Goal: Information Seeking & Learning: Find specific page/section

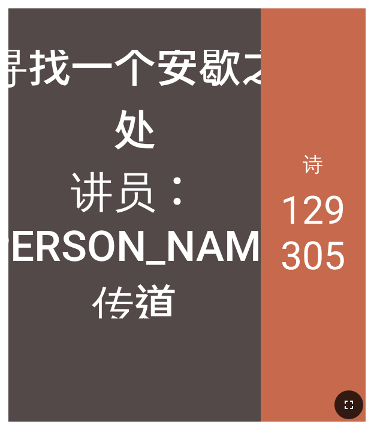
click at [355, 398] on icon "button" at bounding box center [349, 405] width 14 height 14
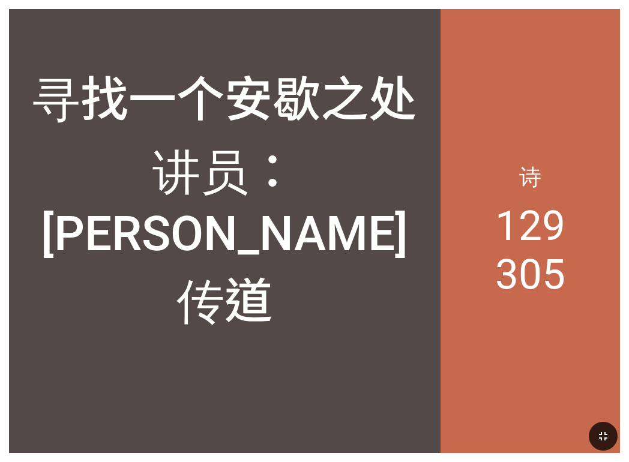
click at [330, 275] on div "寻找一个安歇之处 讲员：廖观煌传道" at bounding box center [224, 197] width 431 height 289
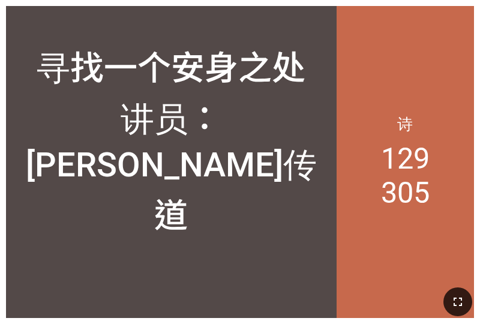
click at [455, 299] on icon "button" at bounding box center [457, 302] width 14 height 14
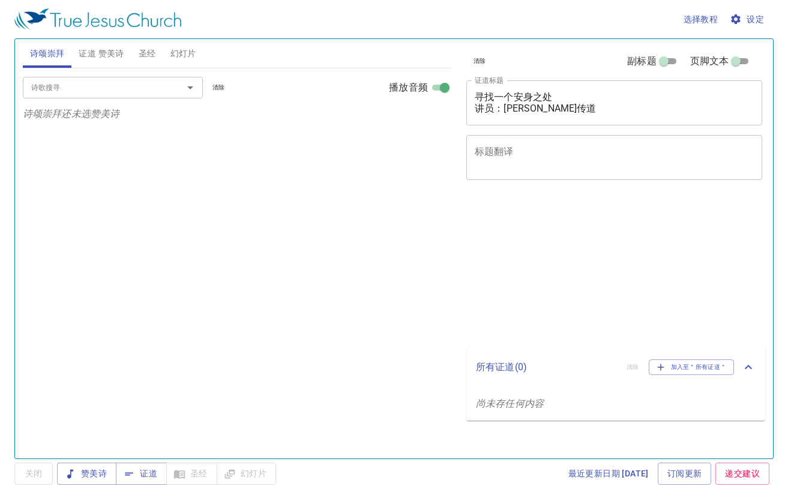
select select "1"
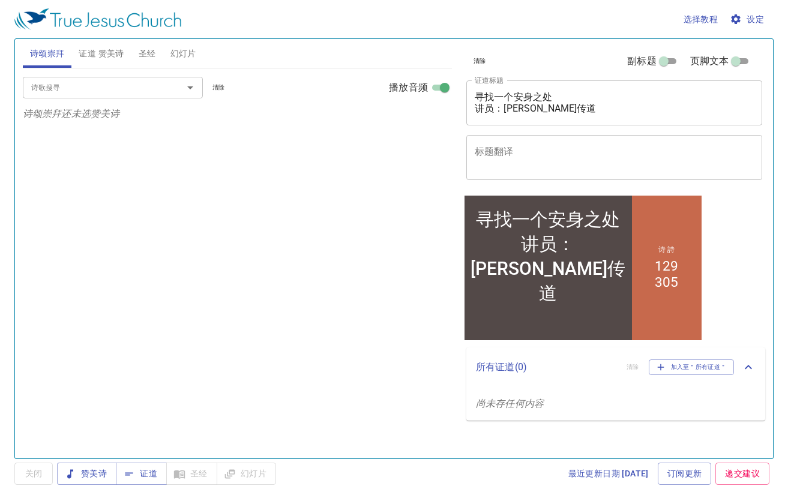
click at [109, 56] on span "证道 赞美诗" at bounding box center [101, 53] width 45 height 15
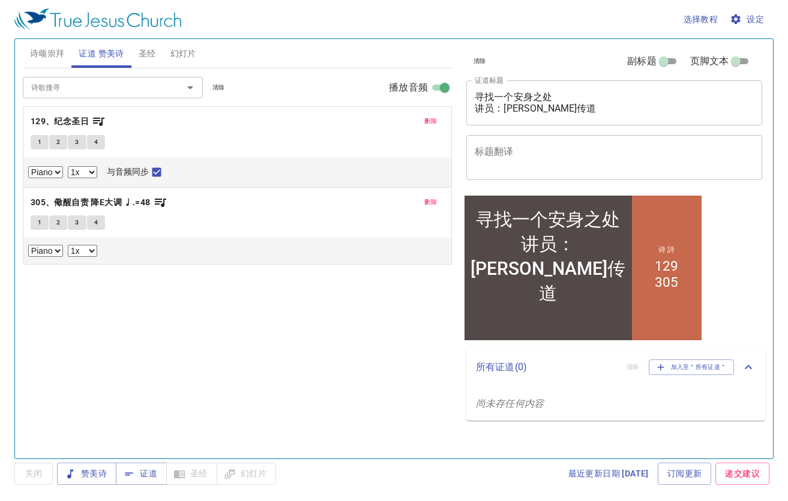
click at [38, 143] on span "1" at bounding box center [40, 142] width 4 height 11
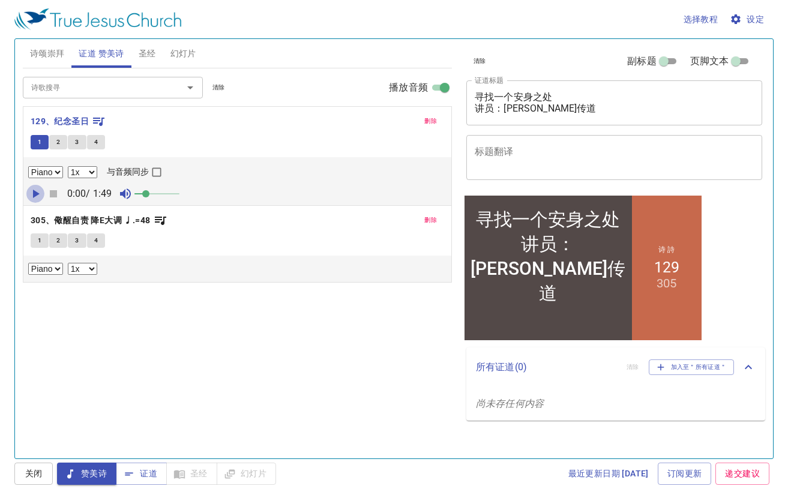
click at [37, 193] on icon "button" at bounding box center [36, 194] width 7 height 8
drag, startPoint x: 149, startPoint y: 193, endPoint x: 180, endPoint y: 193, distance: 30.6
click at [180, 193] on span at bounding box center [179, 193] width 7 height 7
click at [164, 167] on input "与音频同步" at bounding box center [157, 175] width 16 height 16
checkbox input "true"
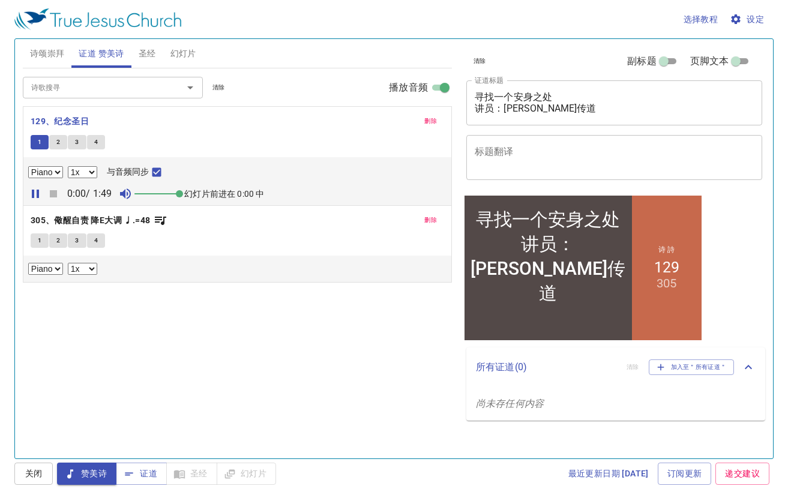
select select "0.9"
click at [58, 144] on span "2" at bounding box center [58, 142] width 4 height 11
click at [164, 170] on input "与音频同步" at bounding box center [157, 175] width 16 height 16
checkbox input "true"
click at [116, 110] on div "删除 129、纪念圣日 1 2 3 4 Piano 0.6x 0.7x 0.8x 0.9x 1x 1.1x 1.2x 1.3x 1.4x 1.5x 1.7x …" at bounding box center [237, 156] width 428 height 98
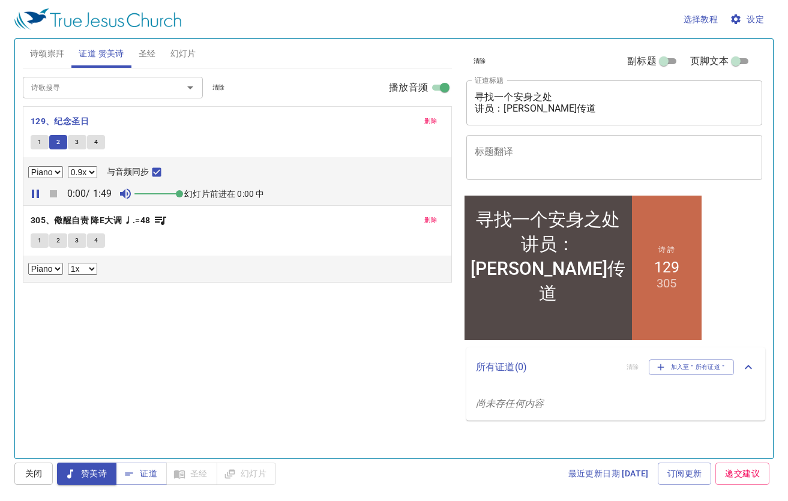
click at [157, 305] on div "诗歌搜寻 诗歌搜寻 清除 播放音频 删除 129、纪念圣日 1 2 3 4 Piano 0.6x 0.7x 0.8x 0.9x 1x 1.1x 1.2x 1.…" at bounding box center [237, 258] width 429 height 380
click at [251, 128] on p "129、纪念圣日" at bounding box center [237, 121] width 413 height 15
click at [148, 49] on span "圣经" at bounding box center [147, 53] width 17 height 15
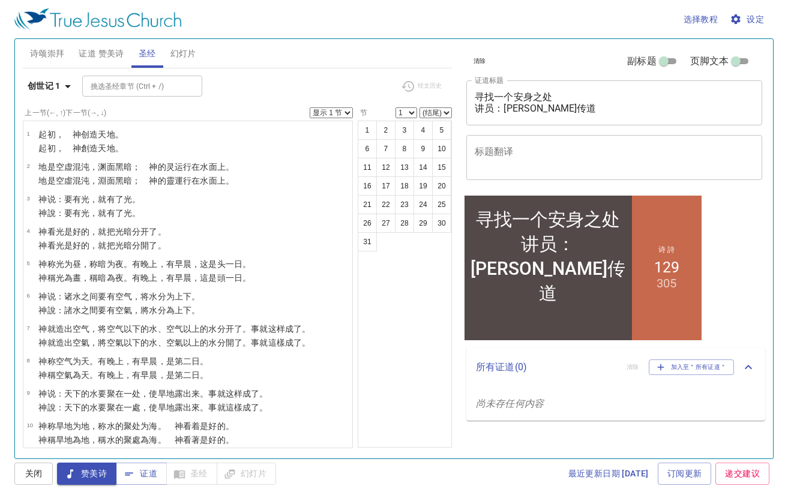
drag, startPoint x: 203, startPoint y: 23, endPoint x: 49, endPoint y: 477, distance: 479.7
click at [49, 477] on button "关闭" at bounding box center [33, 473] width 38 height 22
click at [50, 64] on button "诗颂崇拜" at bounding box center [47, 53] width 49 height 29
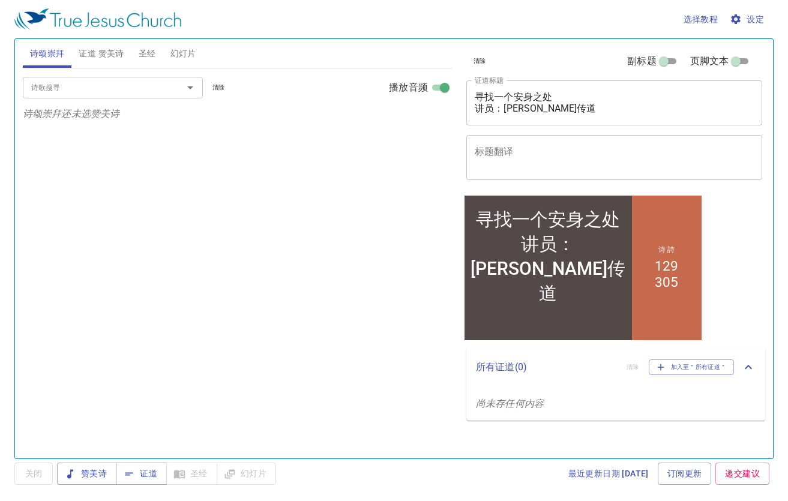
click at [155, 52] on span "圣经" at bounding box center [147, 53] width 17 height 15
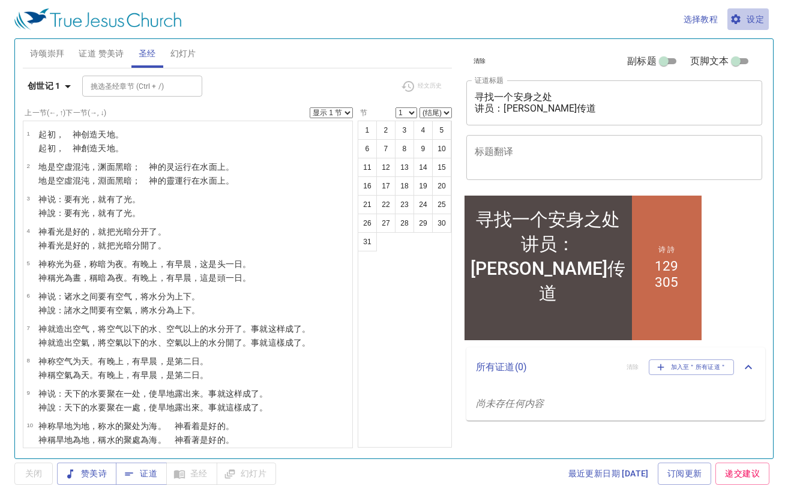
click at [743, 21] on span "设定" at bounding box center [748, 19] width 32 height 15
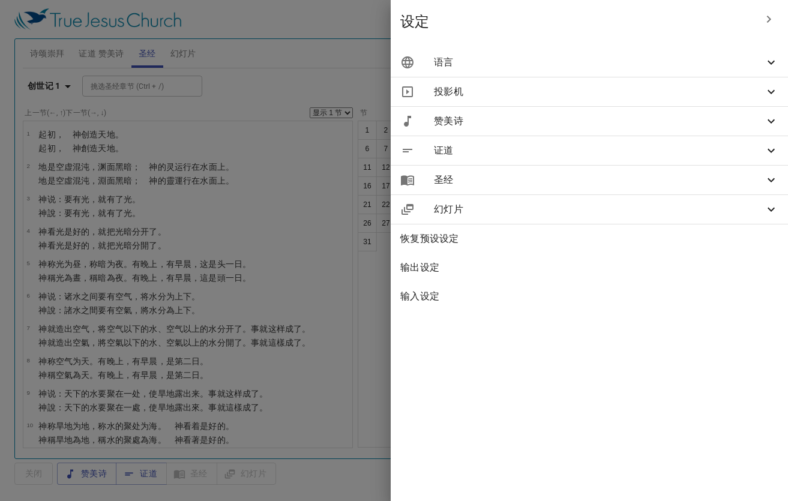
click at [537, 152] on span "证道" at bounding box center [599, 150] width 330 height 14
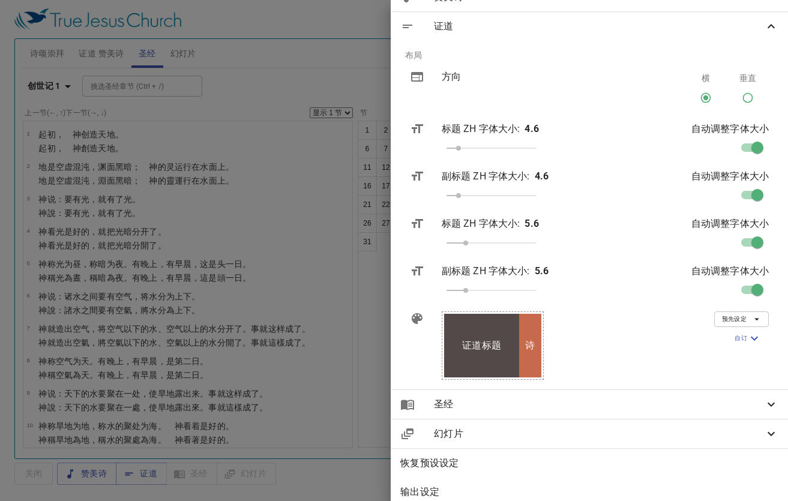
scroll to position [129, 0]
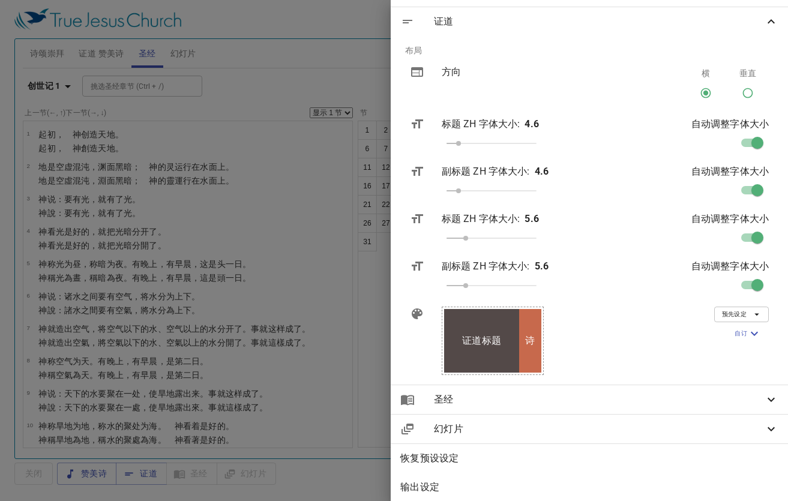
click at [703, 397] on span "圣经" at bounding box center [599, 399] width 330 height 14
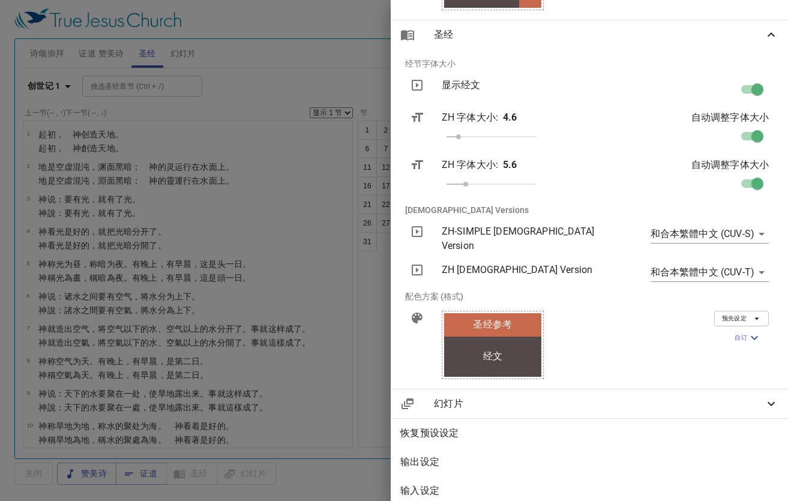
scroll to position [493, 0]
click at [751, 236] on body "选择教程 设定 诗颂崇拜 证道 赞美诗 圣经 幻灯片 诗歌搜寻 诗歌搜寻 清除 播放音频 诗颂崇拜还未选赞美诗 诗歌搜寻 诗歌搜寻 清除 播放音频 删除 12…" at bounding box center [394, 250] width 788 height 501
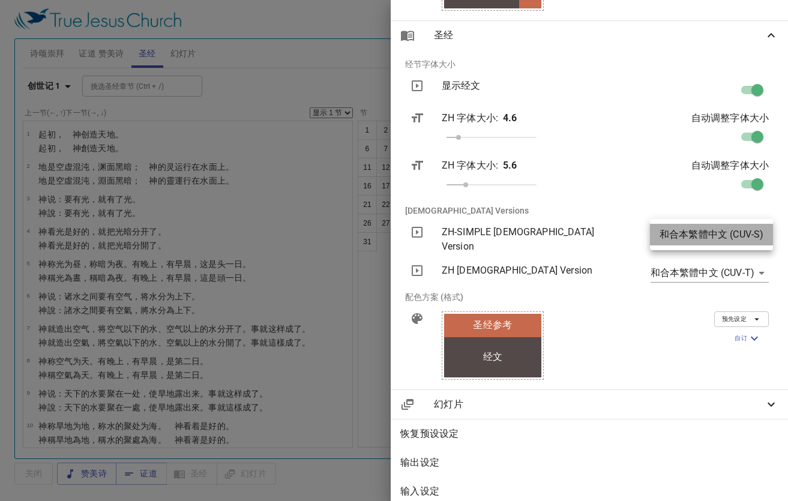
click at [751, 236] on li "和合本繁體中文 (CUV-S)" at bounding box center [711, 235] width 123 height 22
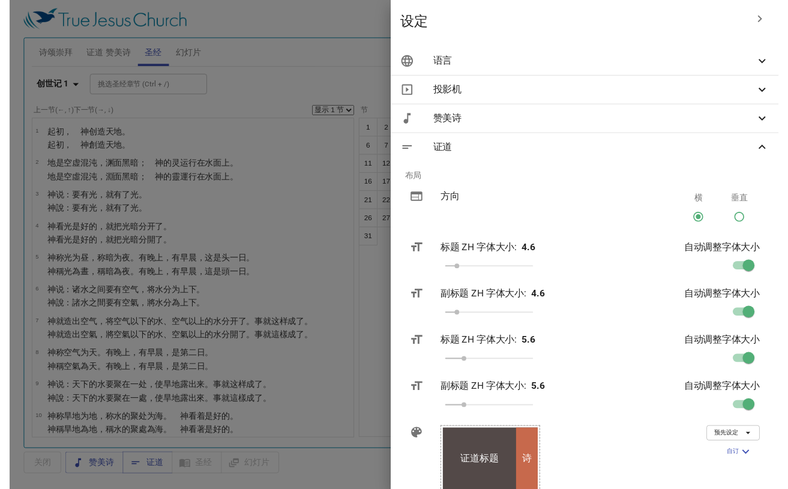
scroll to position [0, 0]
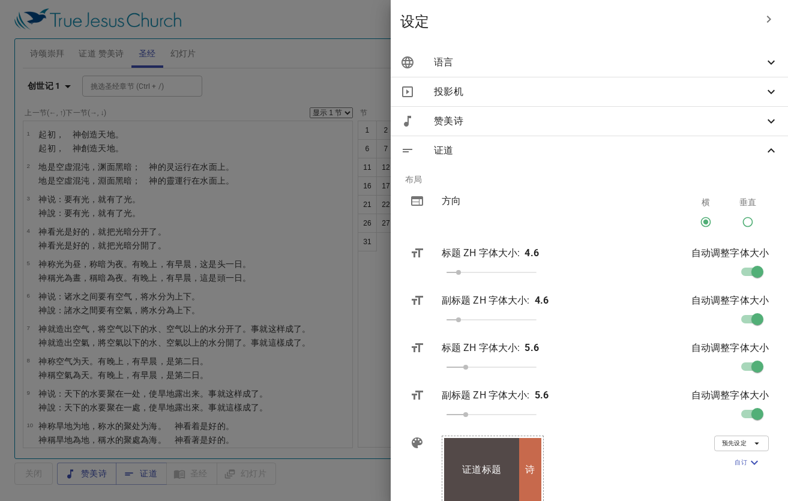
click at [766, 63] on icon at bounding box center [771, 62] width 14 height 14
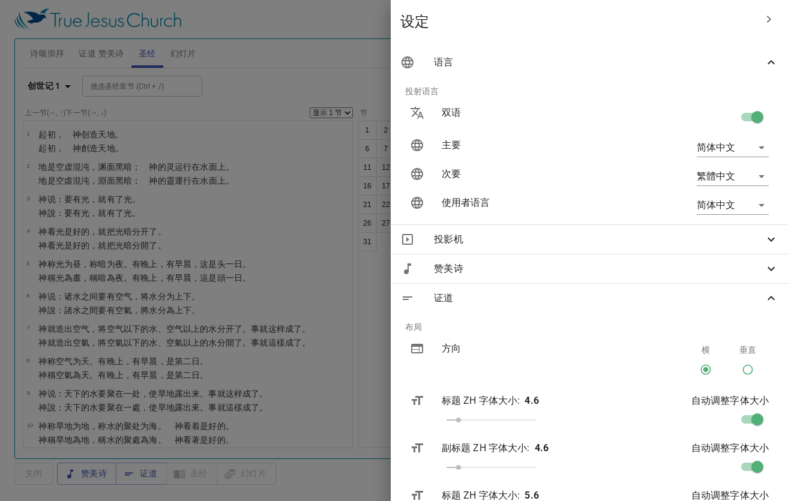
click at [750, 118] on input "checkbox" at bounding box center [757, 119] width 68 height 23
checkbox input "false"
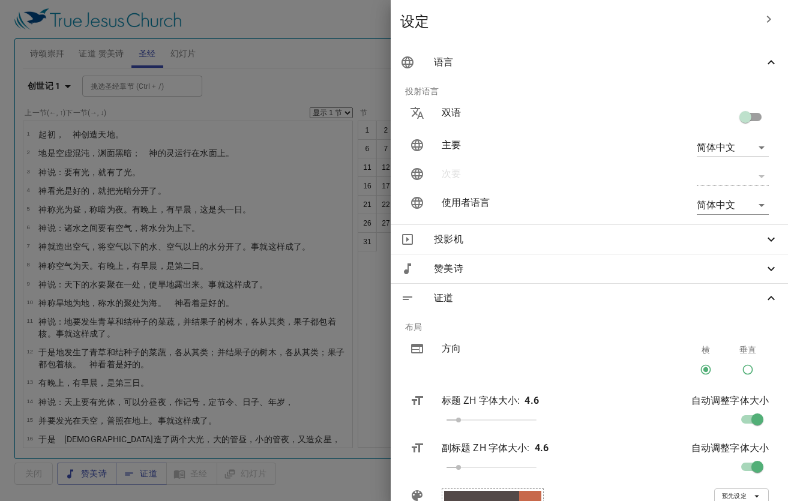
click at [250, 91] on div at bounding box center [394, 250] width 788 height 501
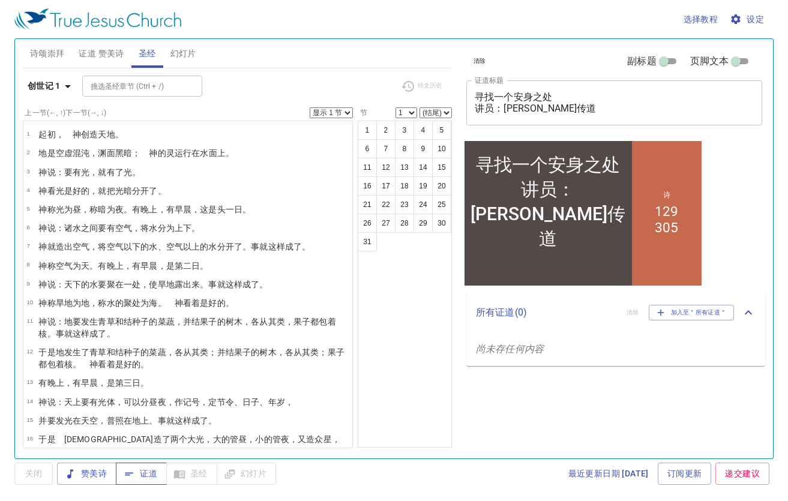
click at [136, 474] on span "证道" at bounding box center [141, 473] width 32 height 15
click at [57, 87] on b "创世记 1" at bounding box center [44, 86] width 33 height 15
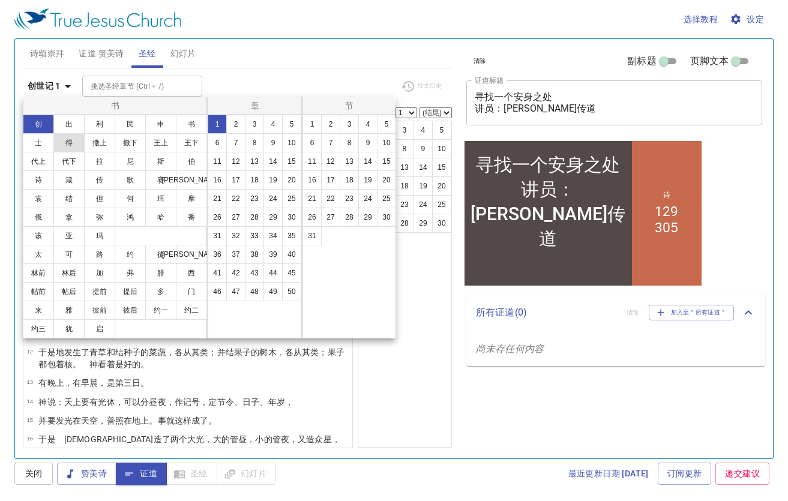
click at [79, 142] on button "得" at bounding box center [68, 142] width 31 height 19
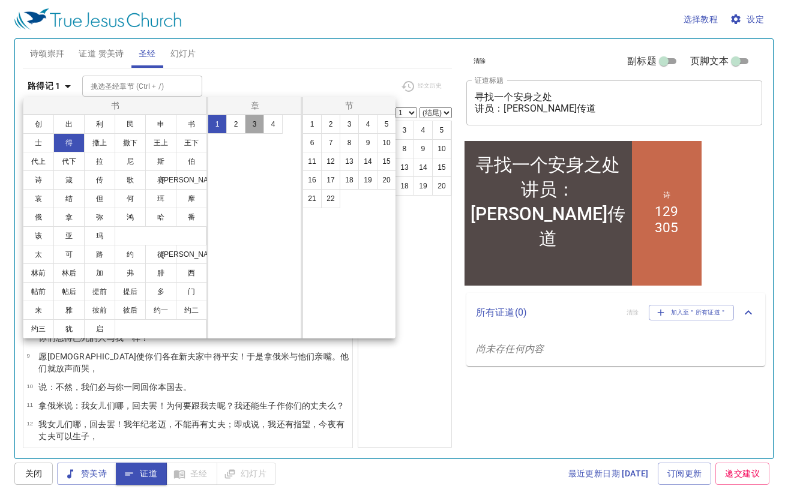
click at [261, 125] on button "3" at bounding box center [254, 124] width 19 height 19
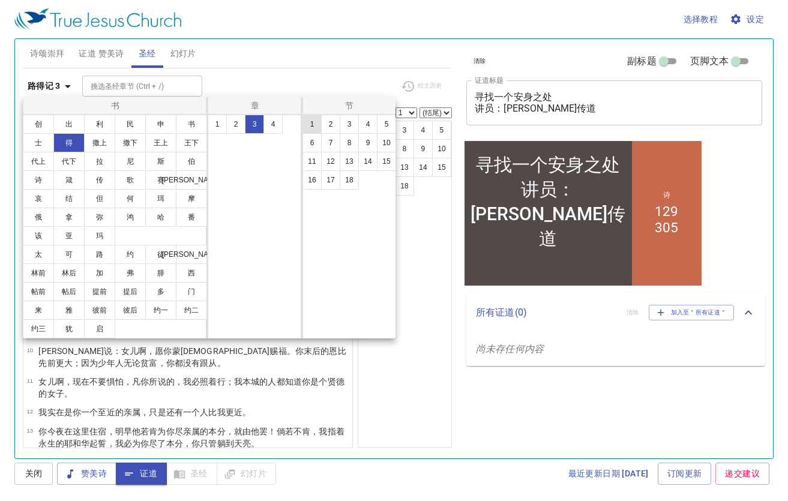
click at [316, 128] on button "1" at bounding box center [311, 124] width 19 height 19
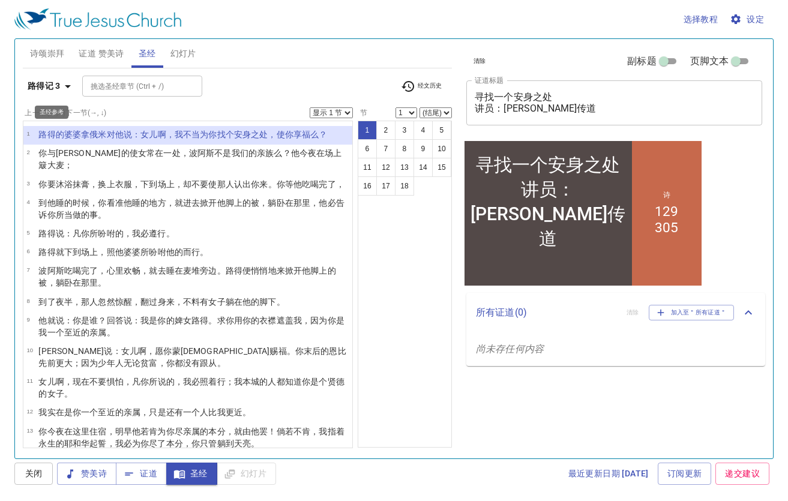
click at [68, 83] on icon "button" at bounding box center [68, 86] width 14 height 14
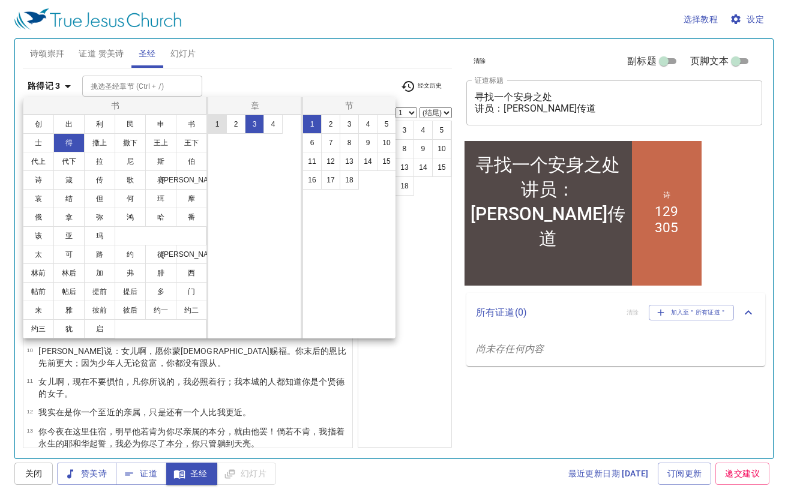
click at [215, 125] on button "1" at bounding box center [217, 124] width 19 height 19
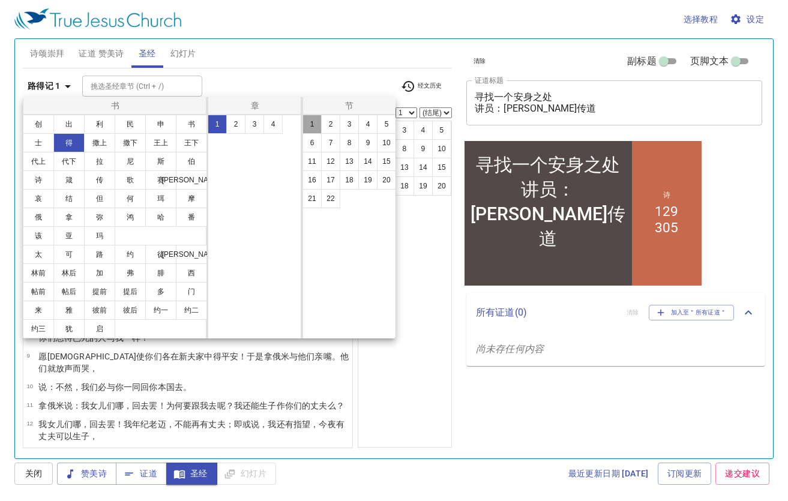
click at [314, 132] on button "1" at bounding box center [311, 124] width 19 height 19
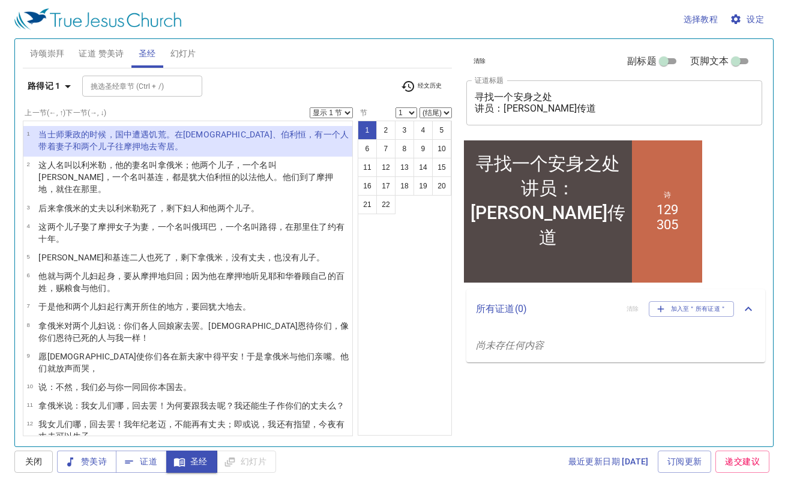
click at [110, 56] on span "证道 赞美诗" at bounding box center [101, 53] width 45 height 15
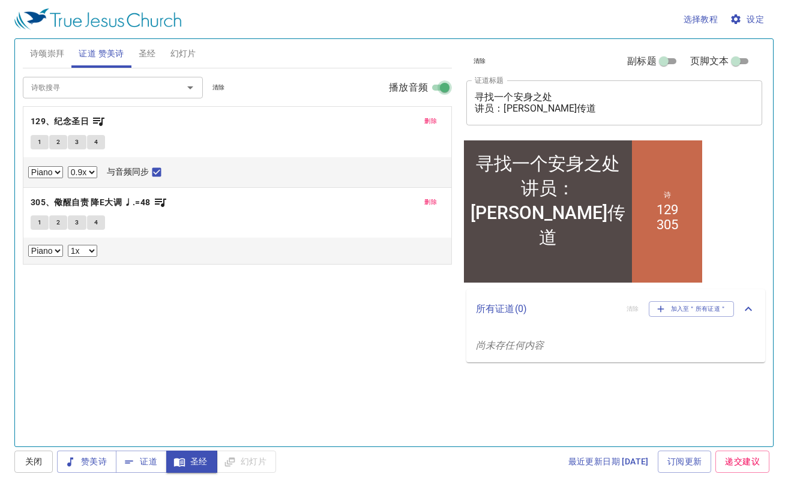
click at [442, 85] on input "播放音频" at bounding box center [444, 90] width 43 height 14
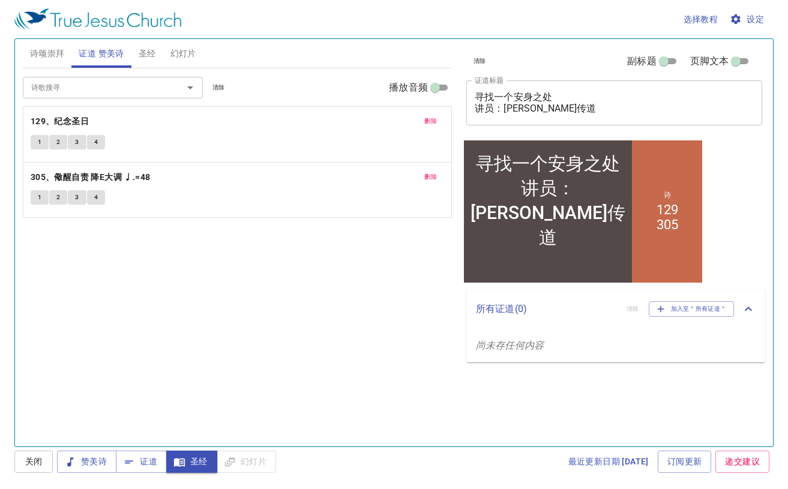
click at [442, 85] on input "播放音频" at bounding box center [434, 90] width 43 height 14
checkbox input "true"
select select "1"
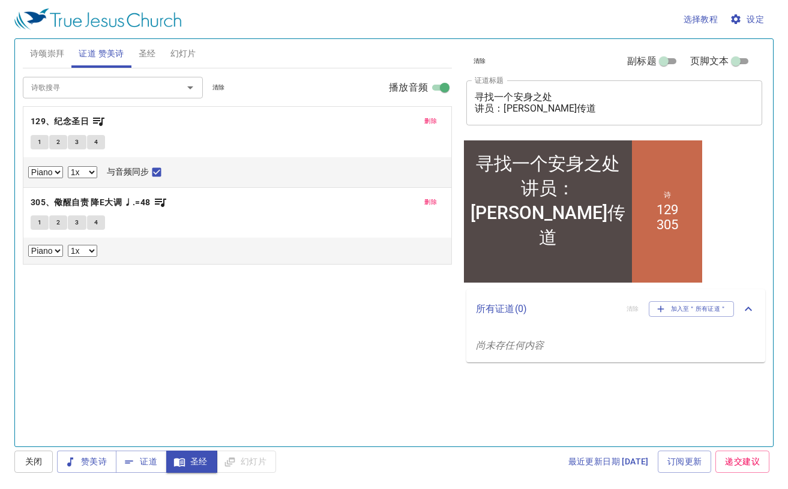
select select "0.9"
click at [150, 50] on span "圣经" at bounding box center [147, 53] width 17 height 15
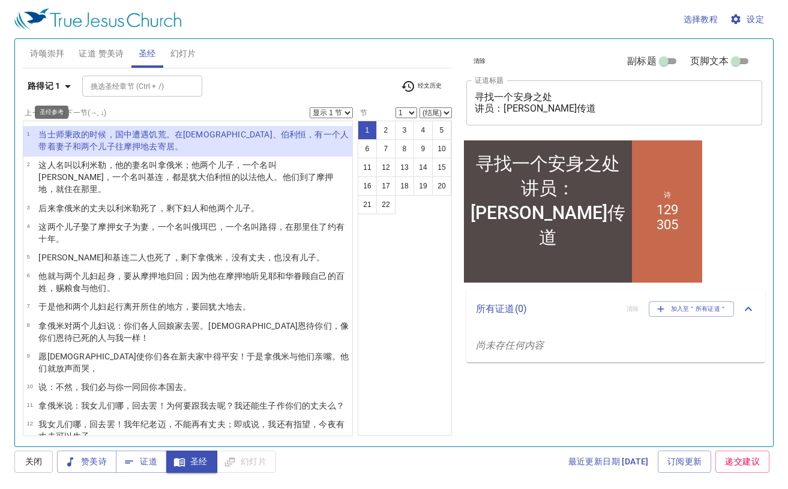
click at [57, 87] on b "路得记 1" at bounding box center [44, 86] width 33 height 15
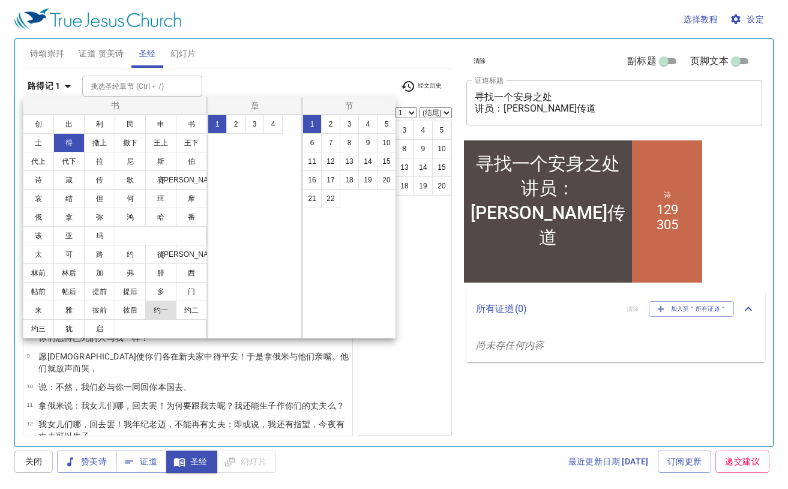
click at [163, 308] on button "约一" at bounding box center [160, 310] width 31 height 19
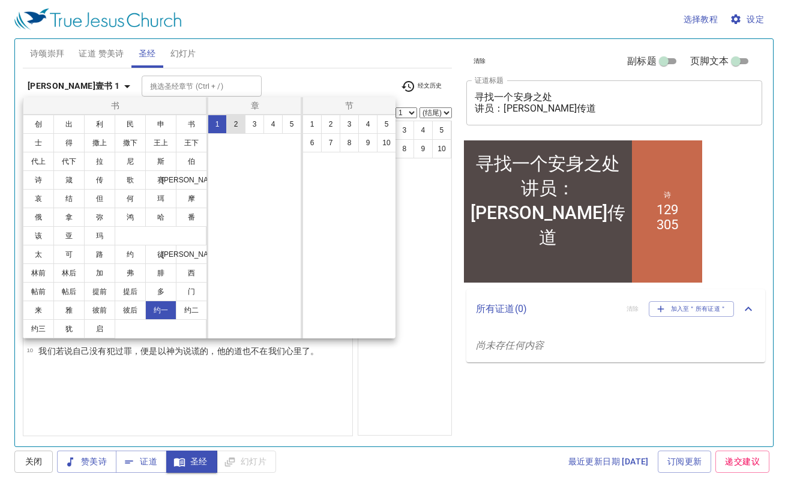
click at [239, 121] on button "2" at bounding box center [235, 124] width 19 height 19
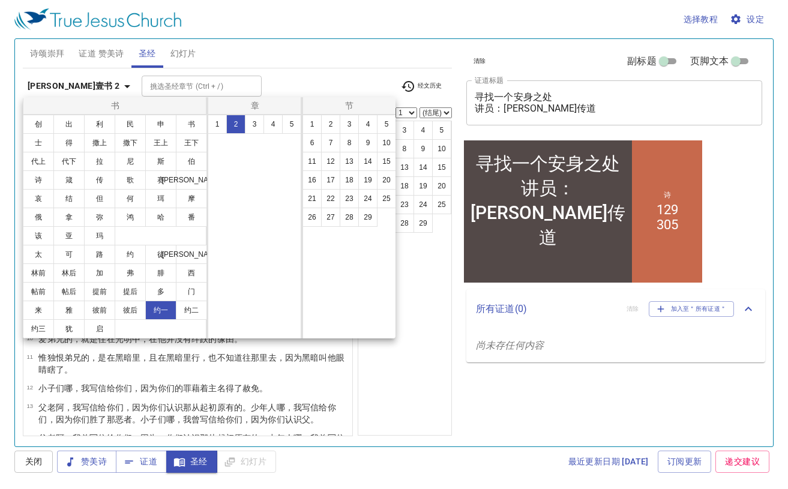
click at [325, 70] on div at bounding box center [394, 244] width 788 height 489
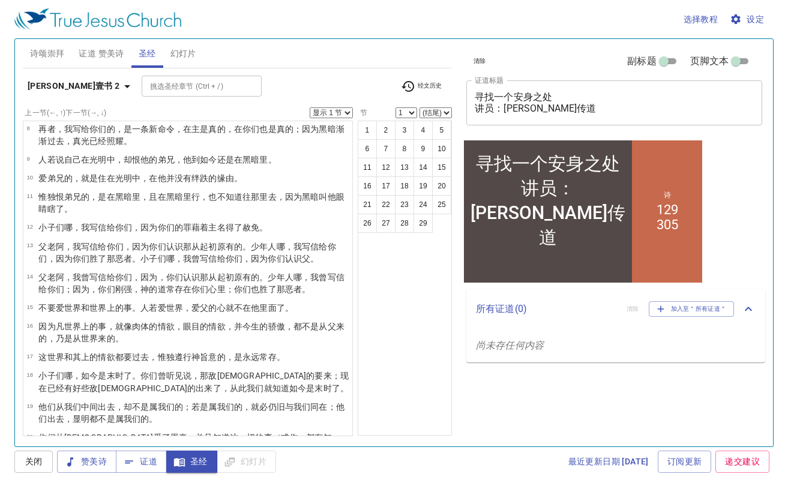
scroll to position [176, 0]
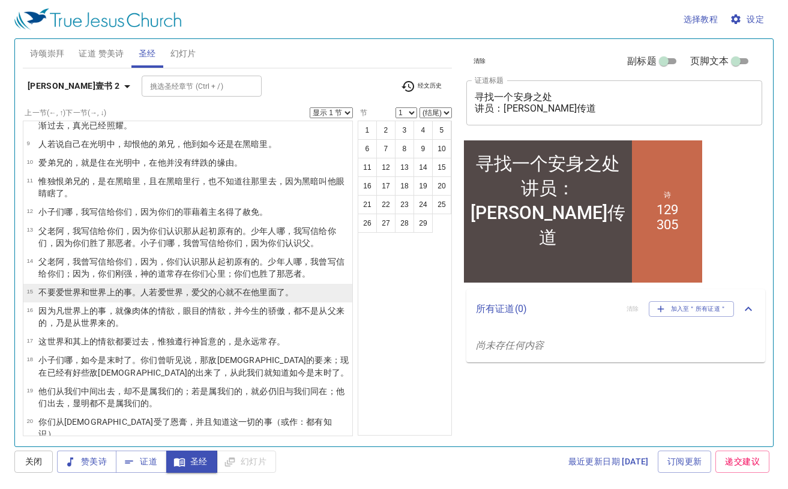
click at [152, 296] on wg5100 "若 爱 世界 ，爱 父 的心就不 在他 里 面了。" at bounding box center [221, 292] width 145 height 10
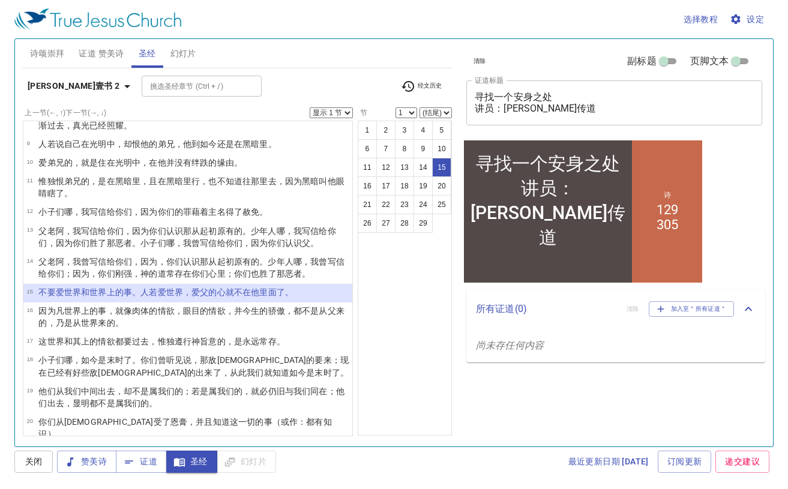
select select "15"
click at [109, 54] on span "证道 赞美诗" at bounding box center [101, 53] width 45 height 15
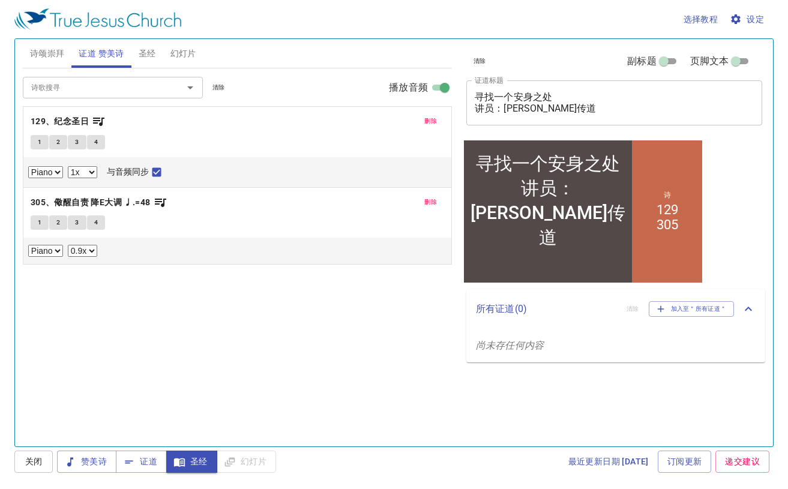
select select "0.9"
click at [151, 56] on span "圣经" at bounding box center [147, 53] width 17 height 15
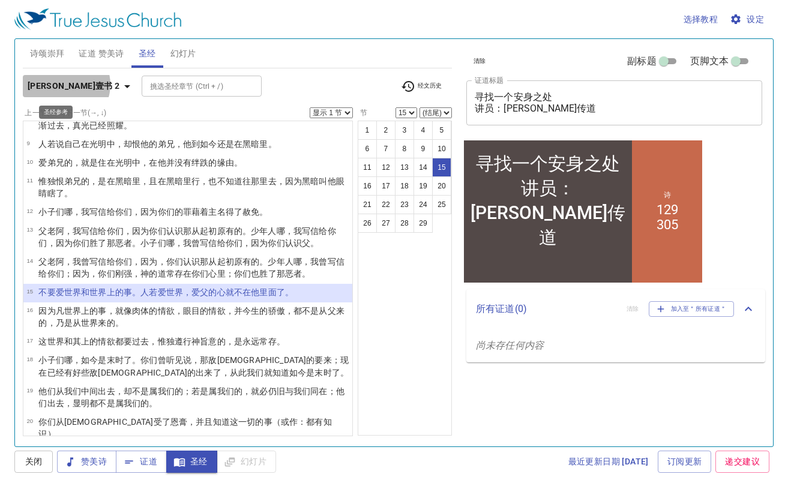
click at [65, 85] on b "[PERSON_NAME]壹书 2" at bounding box center [74, 86] width 92 height 15
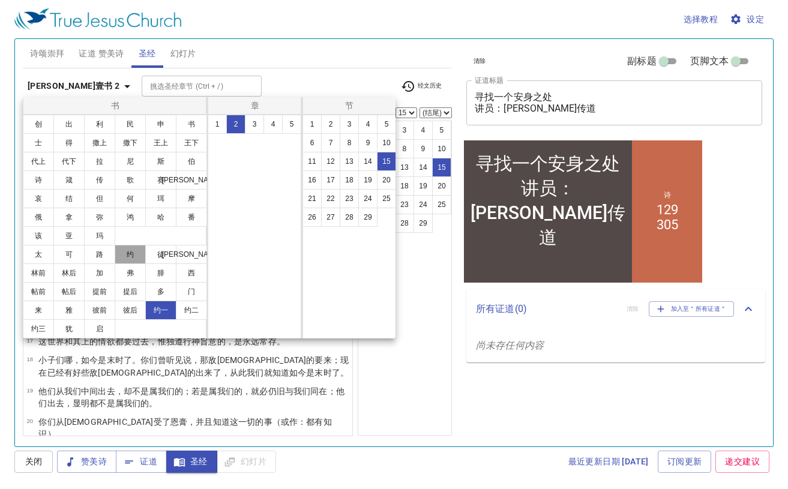
click at [133, 256] on button "约" at bounding box center [130, 254] width 31 height 19
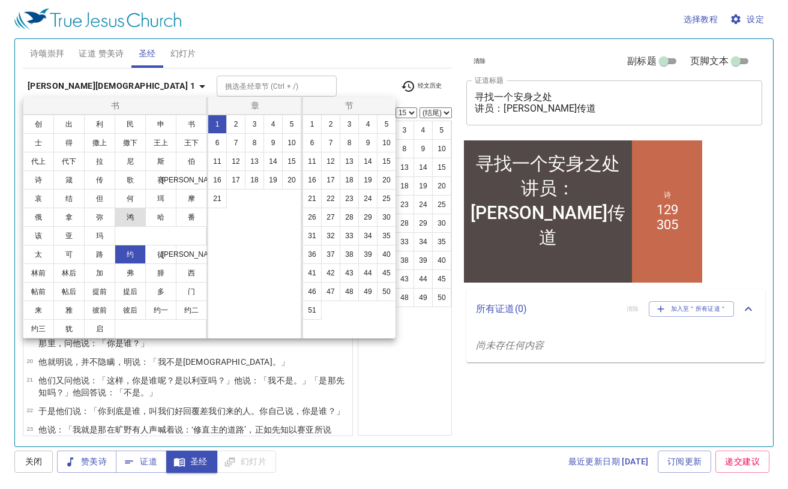
scroll to position [0, 0]
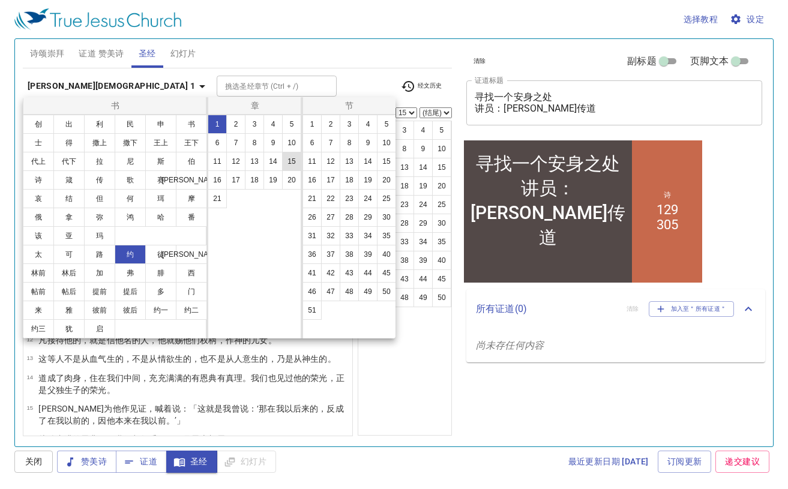
click at [290, 163] on button "15" at bounding box center [291, 161] width 19 height 19
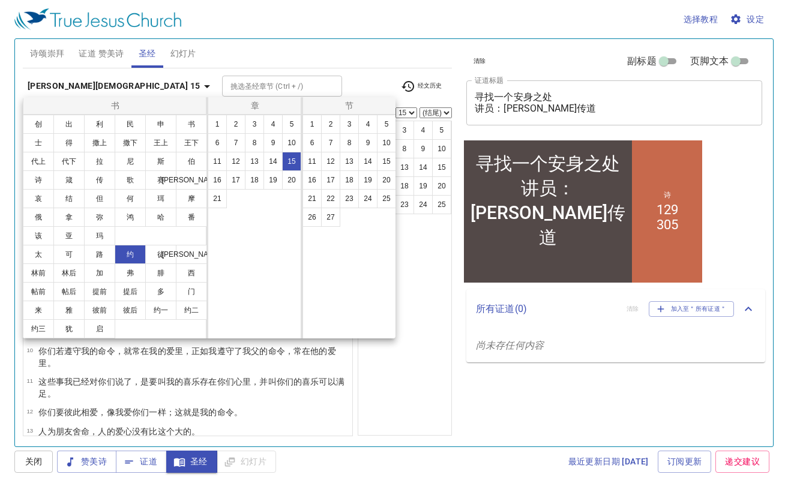
click at [306, 66] on div at bounding box center [394, 244] width 788 height 489
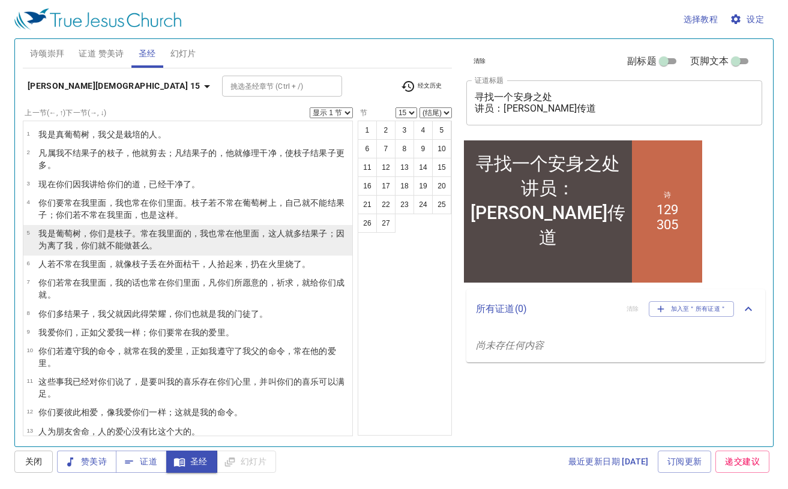
click at [127, 229] on wg288 "是枝子 。常在 我 里面 的，我 也常在他 里面 ，这人 就多 结 果子 ；因为 离了 我 ，你们就不能 做 甚么 。" at bounding box center [191, 240] width 306 height 22
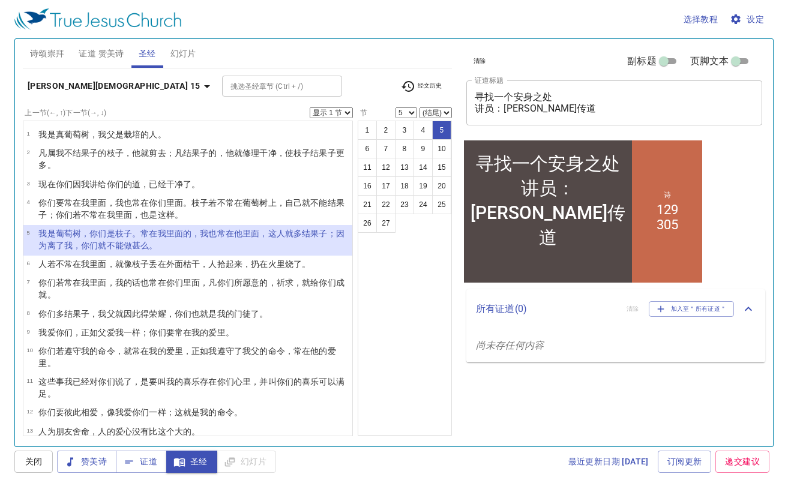
click at [539, 17] on div "选择教程 设定" at bounding box center [391, 19] width 754 height 38
click at [266, 85] on div "挑选[DEMOGRAPHIC_DATA] ([DEMOGRAPHIC_DATA] + /) 挑选[DEMOGRAPHIC_DATA] ([DEMOGRAPHI…" at bounding box center [306, 86] width 169 height 21
click at [61, 84] on b "[PERSON_NAME][DEMOGRAPHIC_DATA] 15" at bounding box center [114, 86] width 173 height 15
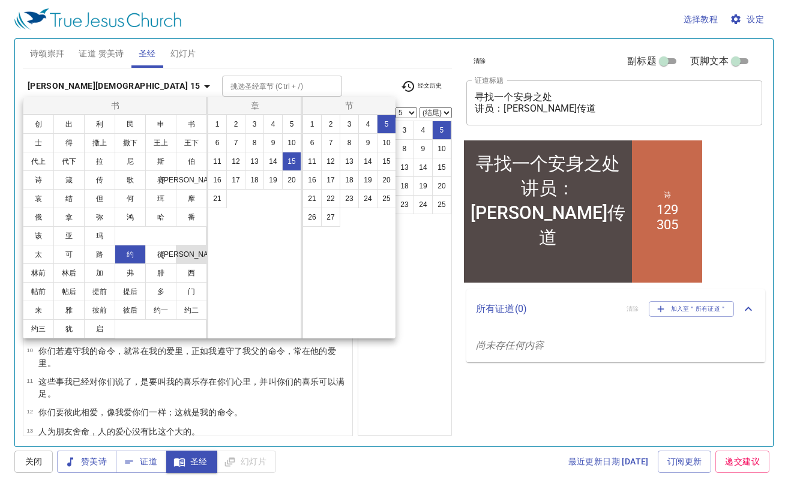
click at [185, 259] on button "[PERSON_NAME]" at bounding box center [191, 254] width 31 height 19
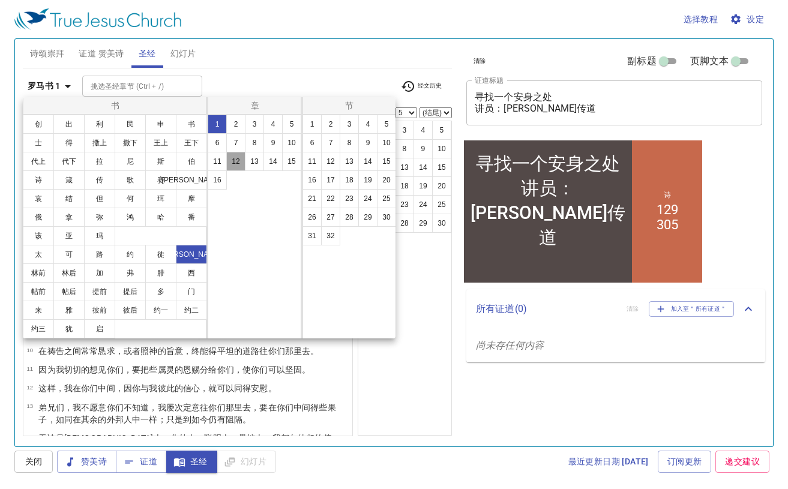
click at [235, 164] on button "12" at bounding box center [235, 161] width 19 height 19
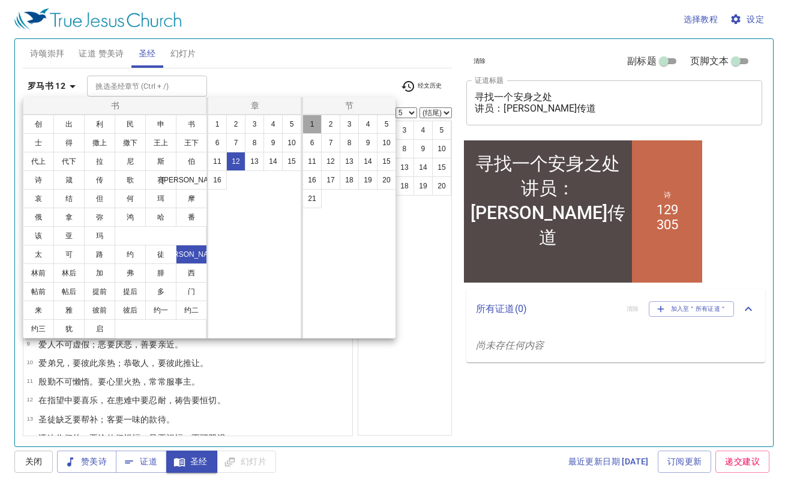
click at [311, 129] on button "1" at bounding box center [311, 124] width 19 height 19
select select "1"
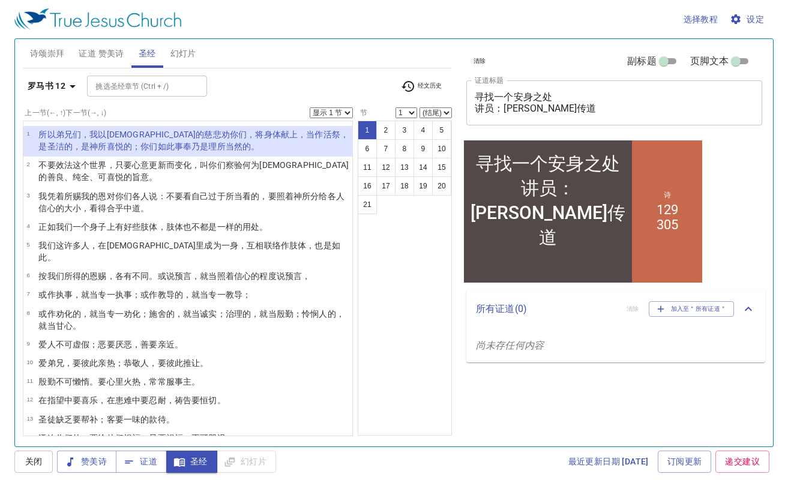
select select "2"
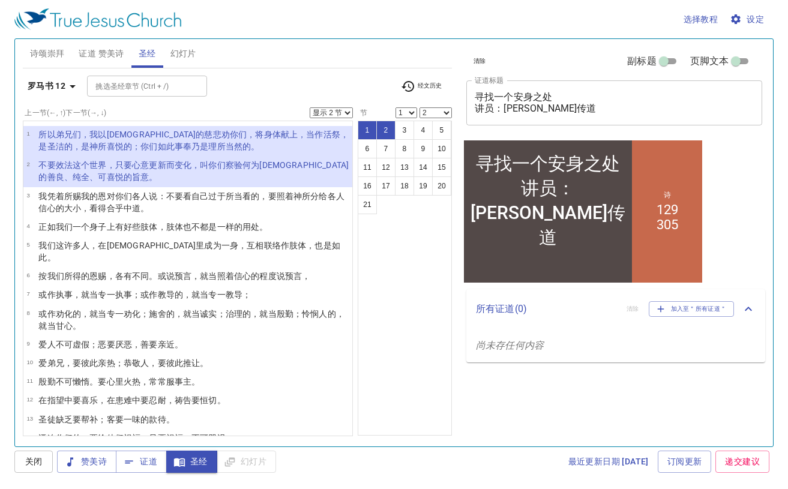
click at [56, 85] on b "罗马书 12" at bounding box center [47, 86] width 38 height 15
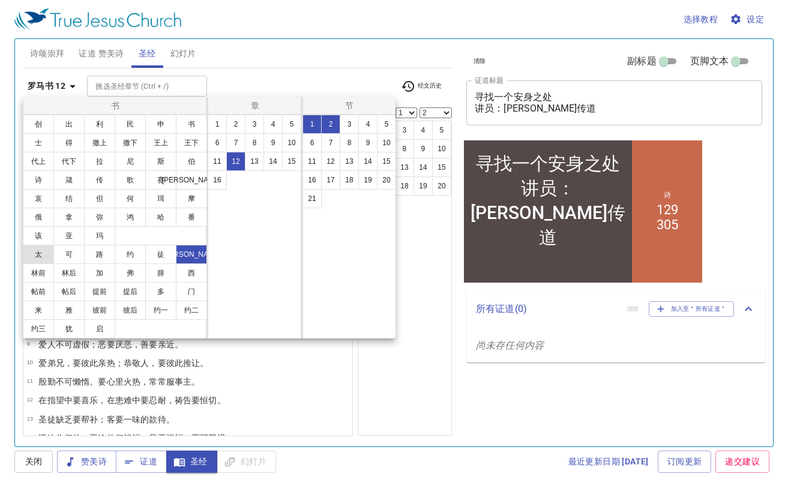
click at [37, 253] on button "太" at bounding box center [38, 254] width 31 height 19
select select "1"
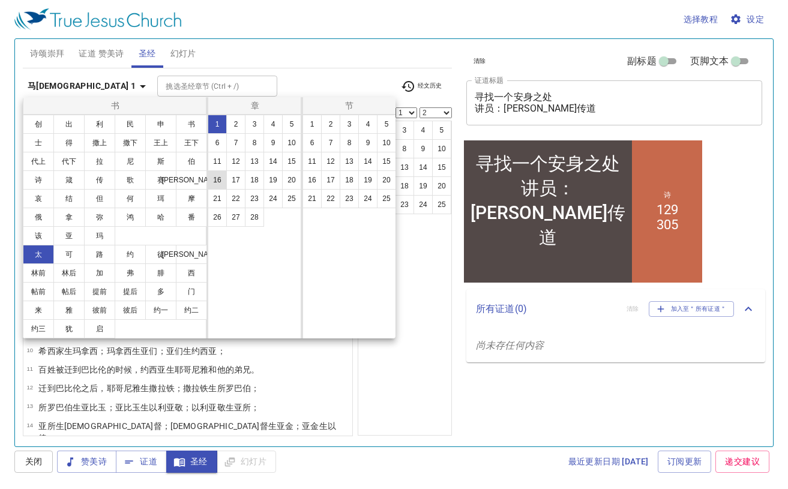
click at [217, 182] on button "16" at bounding box center [217, 179] width 19 height 19
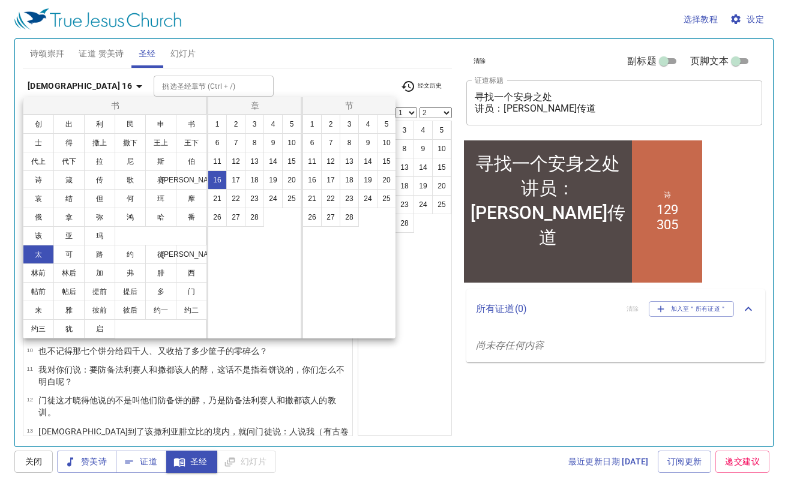
click at [271, 75] on div at bounding box center [394, 244] width 788 height 489
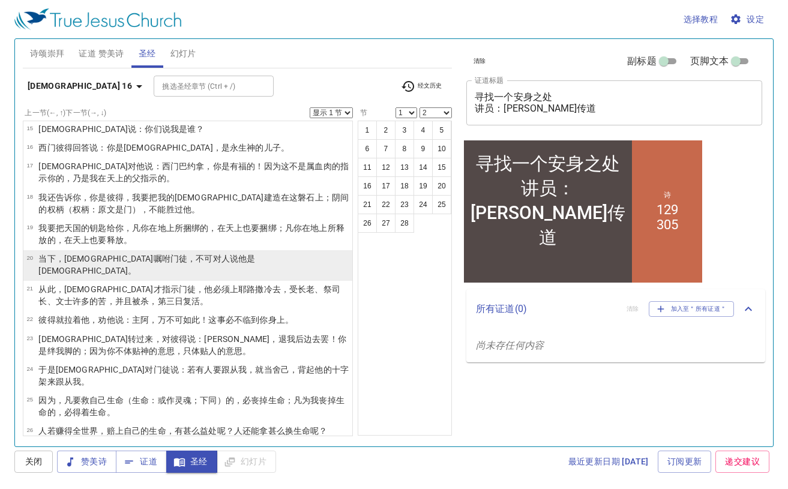
scroll to position [363, 0]
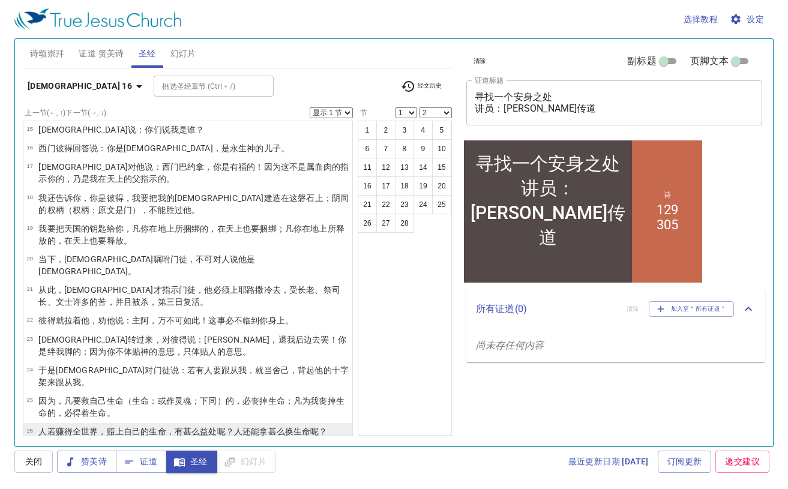
click at [102, 426] on wg2889 "，赔上 自己的 生命 ，有甚么 益处 呢？人 还能 拿 甚么 换 生命 呢？" at bounding box center [212, 431] width 229 height 10
select select "26"
select select
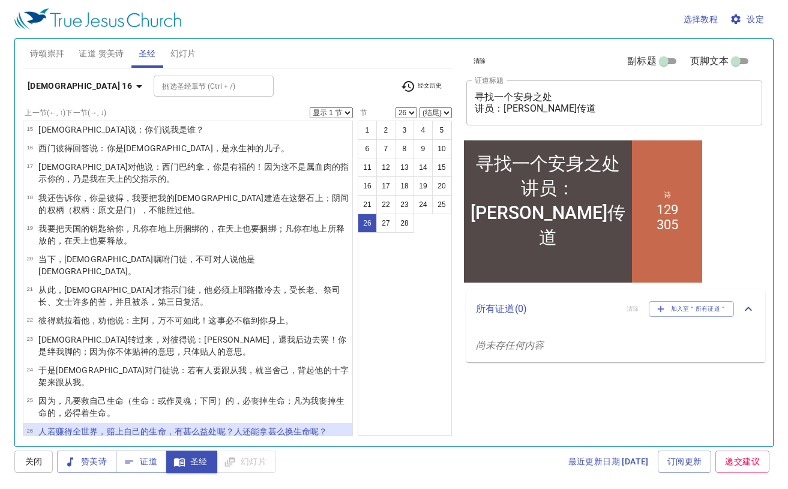
select select "2"
select select "27"
click at [103, 50] on span "证道 赞美诗" at bounding box center [101, 53] width 45 height 15
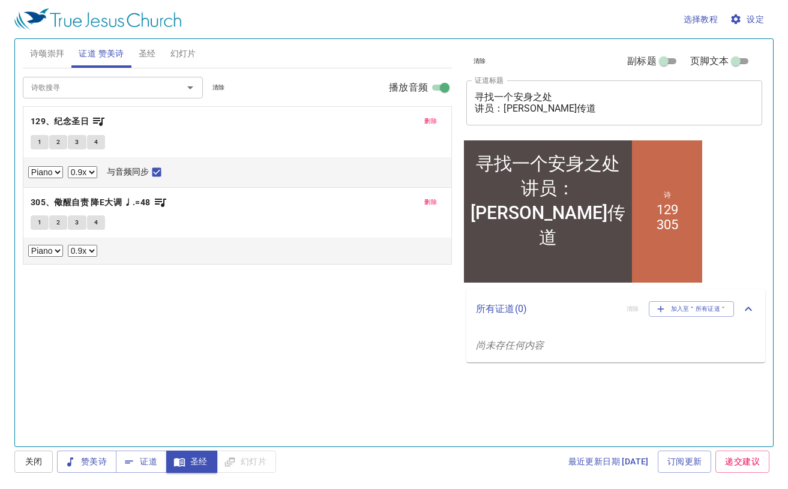
click at [149, 53] on span "圣经" at bounding box center [147, 53] width 17 height 15
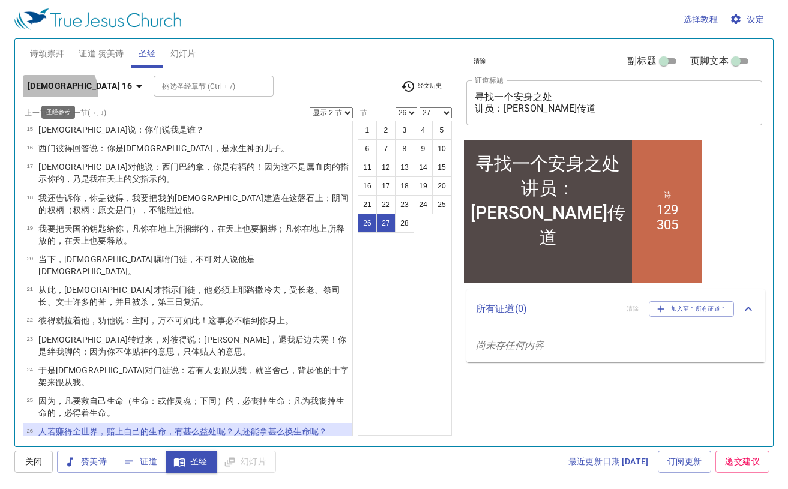
click at [55, 93] on b "[DEMOGRAPHIC_DATA] 16" at bounding box center [80, 86] width 104 height 15
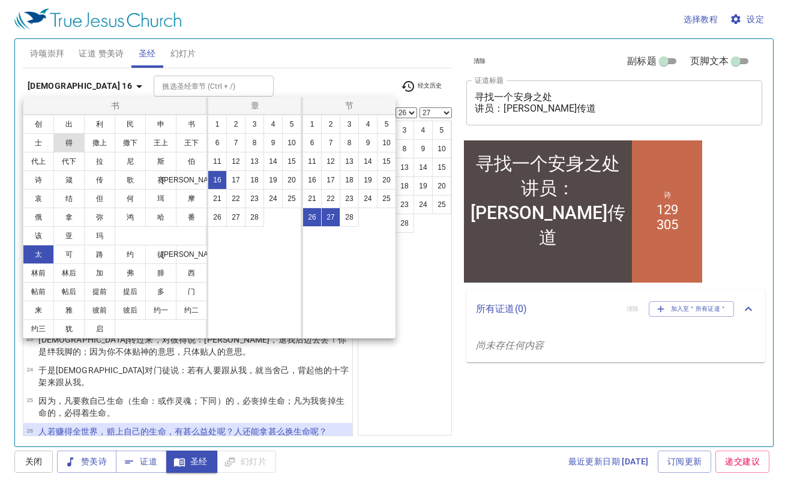
click at [71, 151] on button "得" at bounding box center [68, 142] width 31 height 19
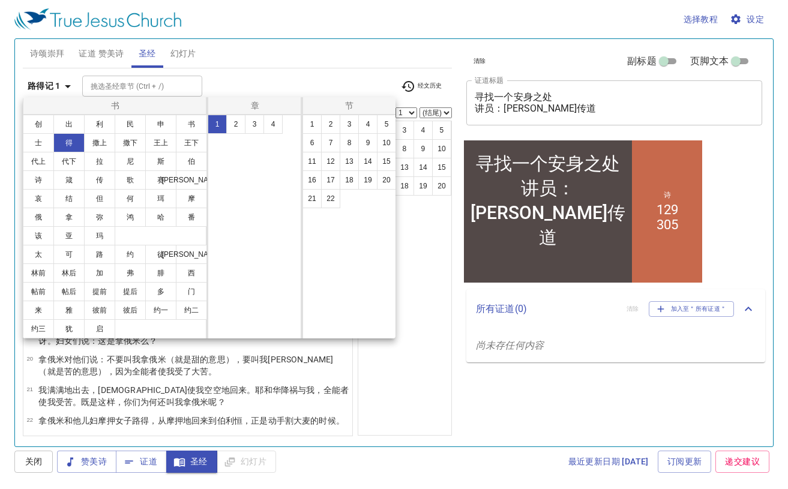
select select "1"
select select
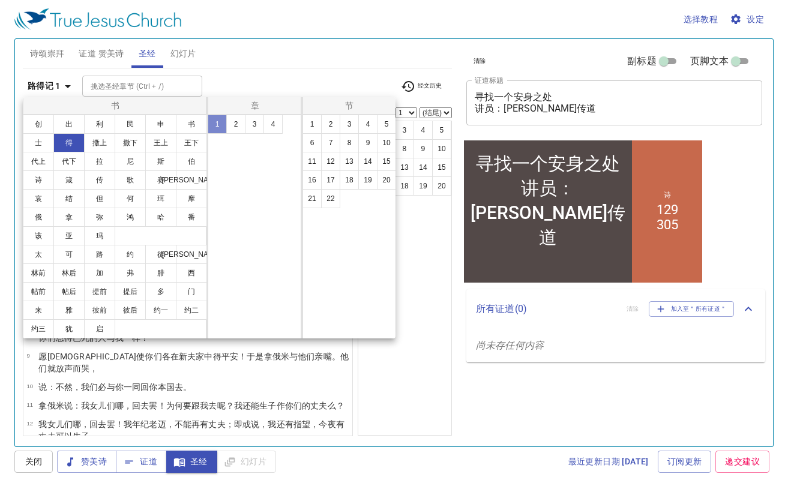
click at [216, 119] on button "1" at bounding box center [217, 124] width 19 height 19
click at [294, 70] on div at bounding box center [394, 244] width 788 height 489
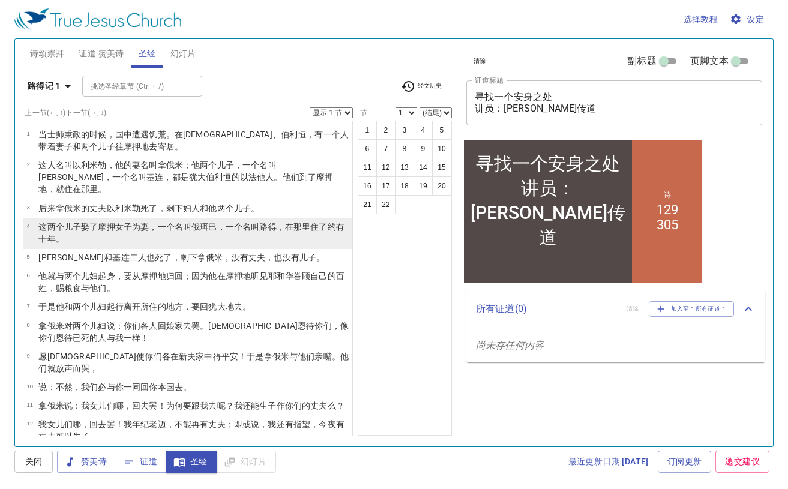
click at [190, 222] on wh259 "名叫 俄珥巴 ，一个 名叫 [PERSON_NAME] ，在那里住了 约有十 年 。" at bounding box center [191, 233] width 306 height 22
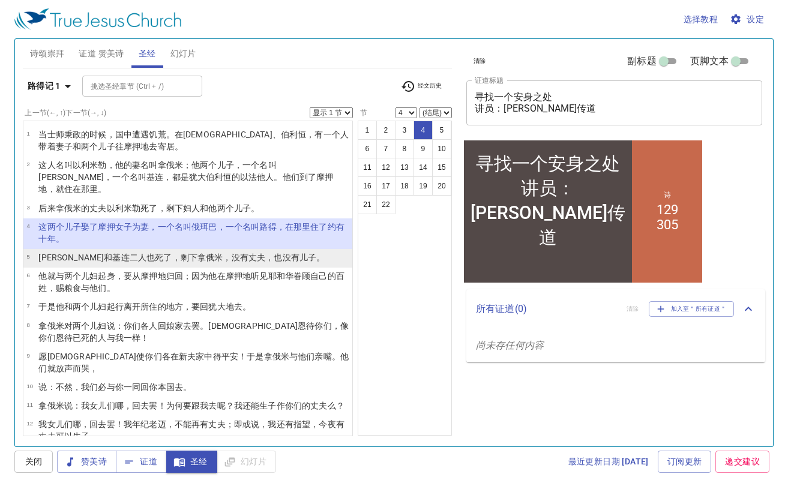
click at [197, 253] on wh7604 "拿俄米，没有丈夫 ，也没有儿子 。" at bounding box center [260, 258] width 127 height 10
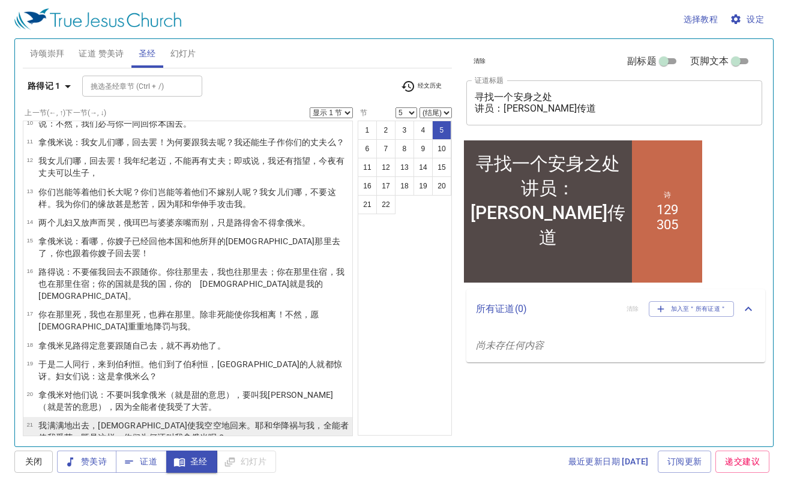
scroll to position [263, 0]
click at [147, 421] on wh3068 "使我空空地 回来 。[PERSON_NAME] 降祸 与我，全能者 使我受苦 。既是这样，你们为何还叫 我拿俄米 呢？" at bounding box center [193, 432] width 310 height 22
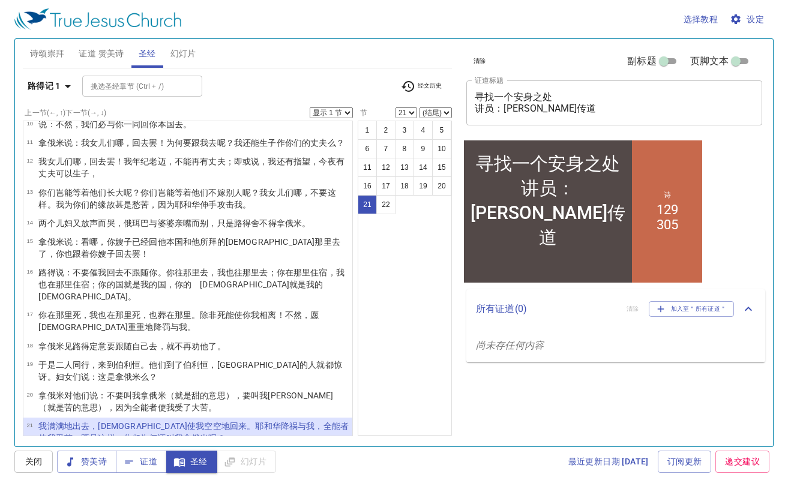
click at [58, 83] on b "路得记 1" at bounding box center [44, 86] width 33 height 15
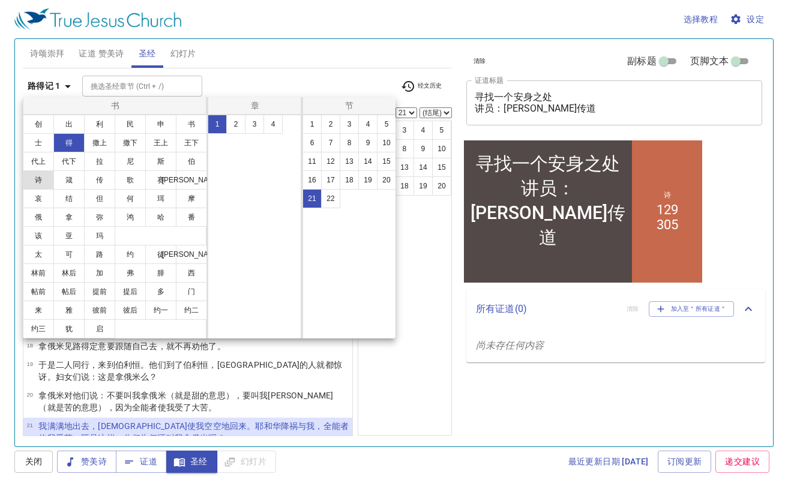
click at [38, 184] on button "诗" at bounding box center [38, 179] width 31 height 19
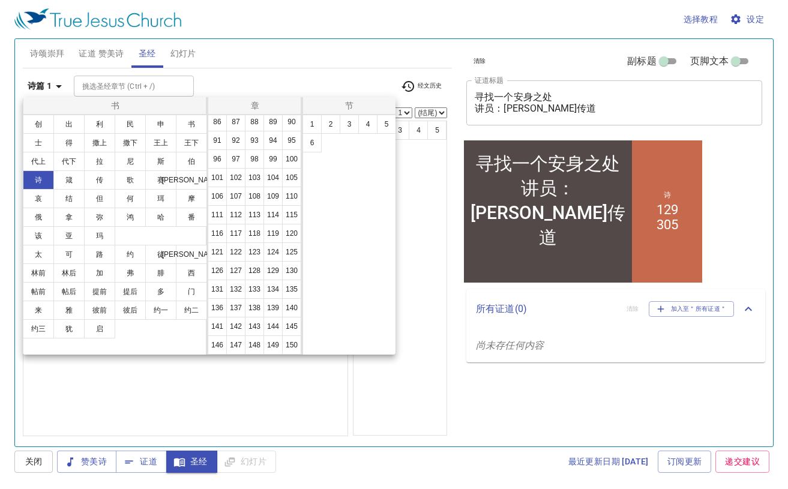
scroll to position [319, 0]
click at [240, 274] on button "127" at bounding box center [235, 270] width 19 height 19
click at [313, 125] on button "1" at bounding box center [311, 124] width 19 height 19
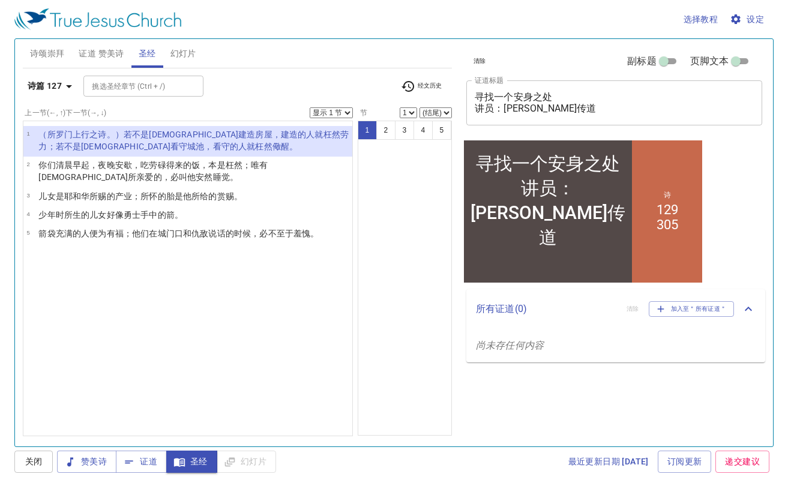
click at [73, 90] on icon "button" at bounding box center [69, 86] width 14 height 14
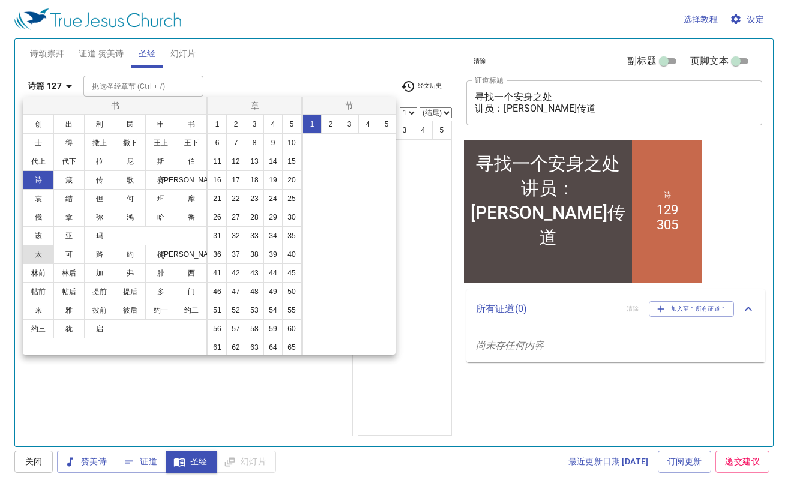
click at [46, 250] on button "太" at bounding box center [38, 254] width 31 height 19
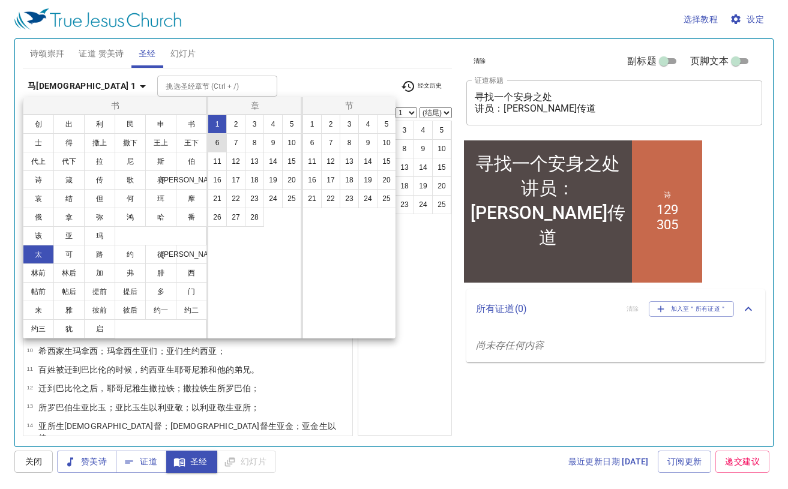
click at [218, 143] on button "6" at bounding box center [217, 142] width 19 height 19
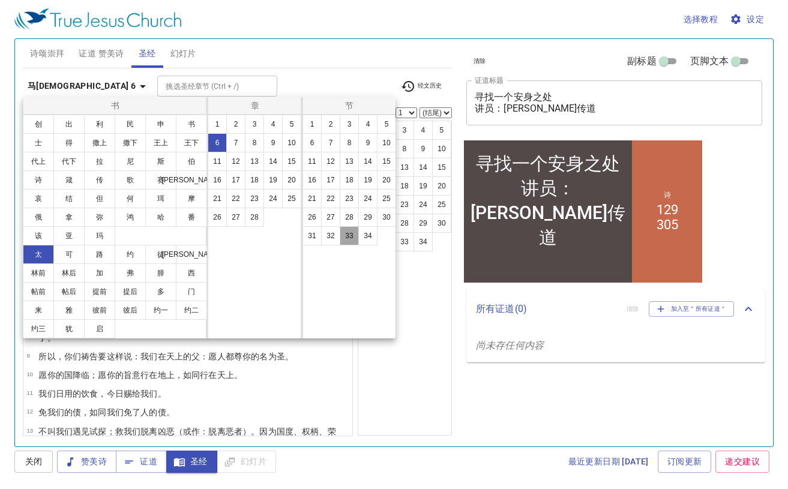
click at [347, 235] on button "33" at bounding box center [349, 235] width 19 height 19
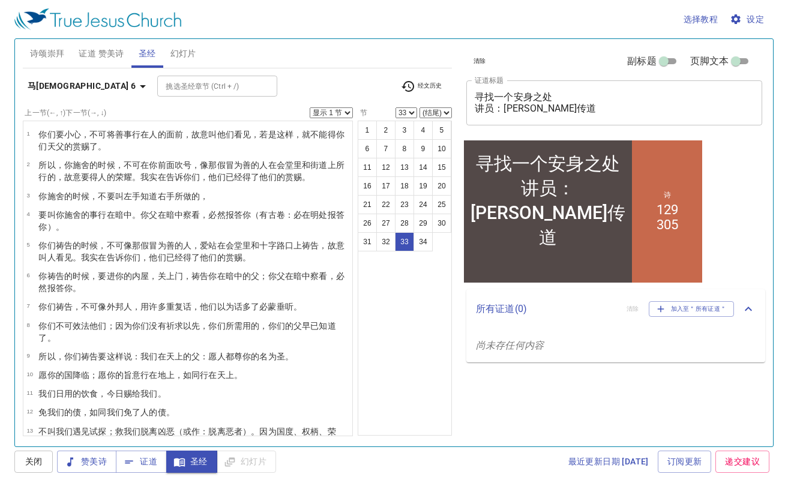
scroll to position [475, 0]
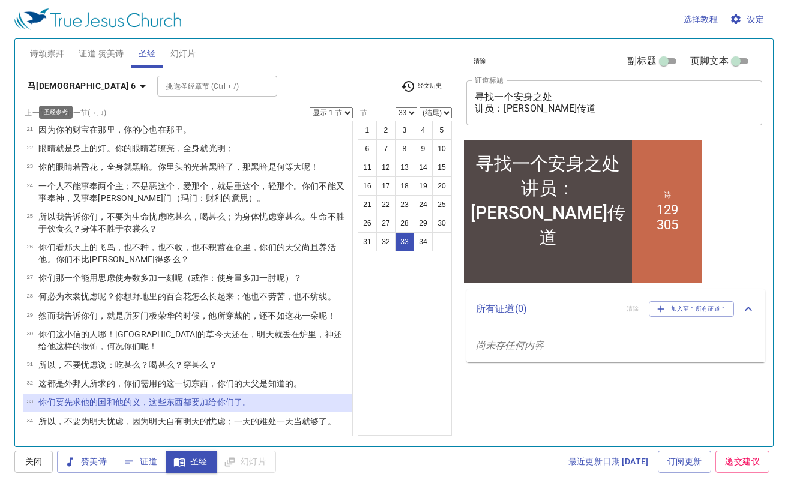
click at [64, 89] on b "马[DEMOGRAPHIC_DATA] 6" at bounding box center [82, 86] width 108 height 15
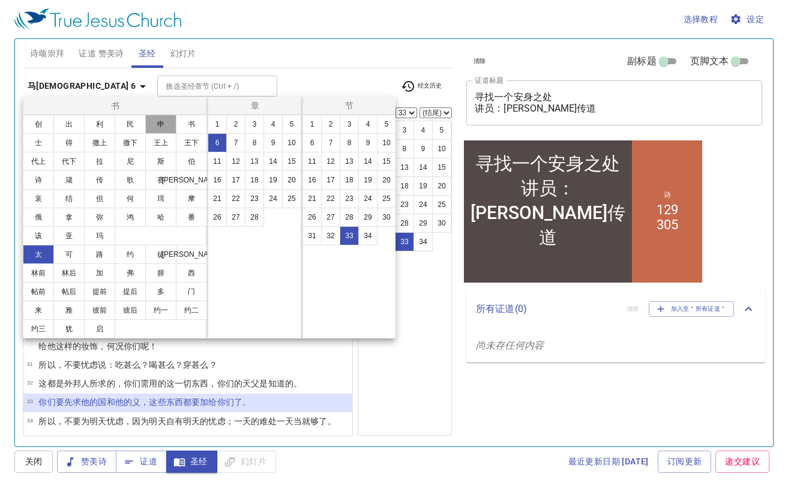
click at [165, 126] on button "申" at bounding box center [160, 124] width 31 height 19
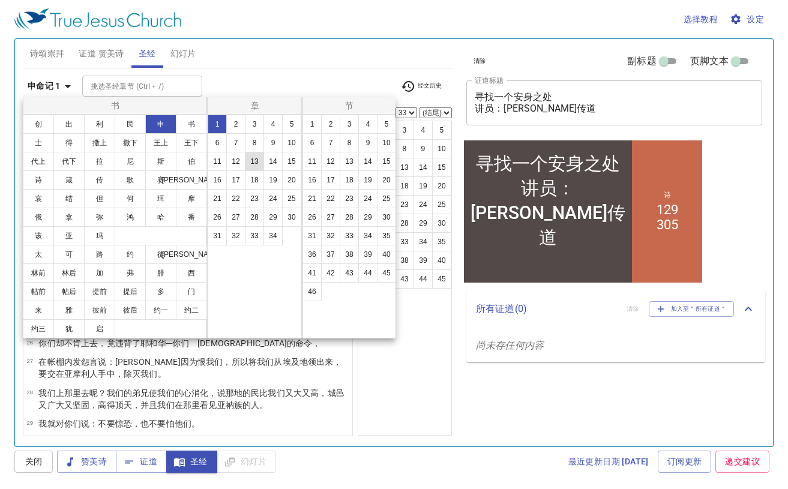
scroll to position [0, 0]
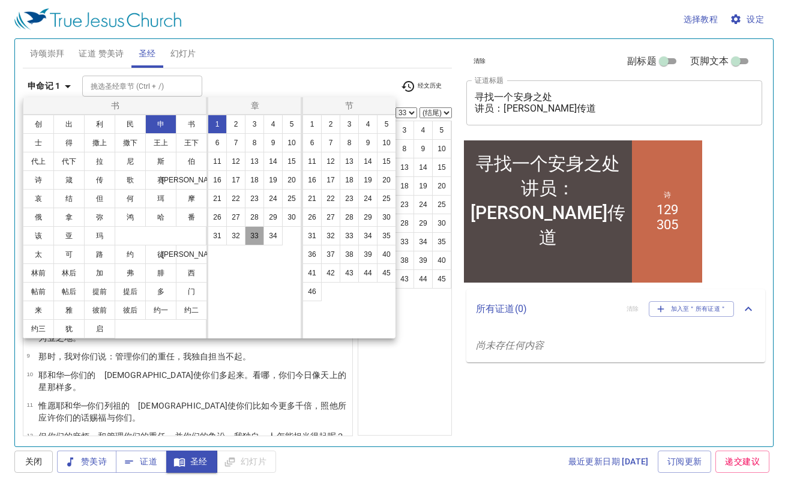
click at [256, 241] on button "33" at bounding box center [254, 235] width 19 height 19
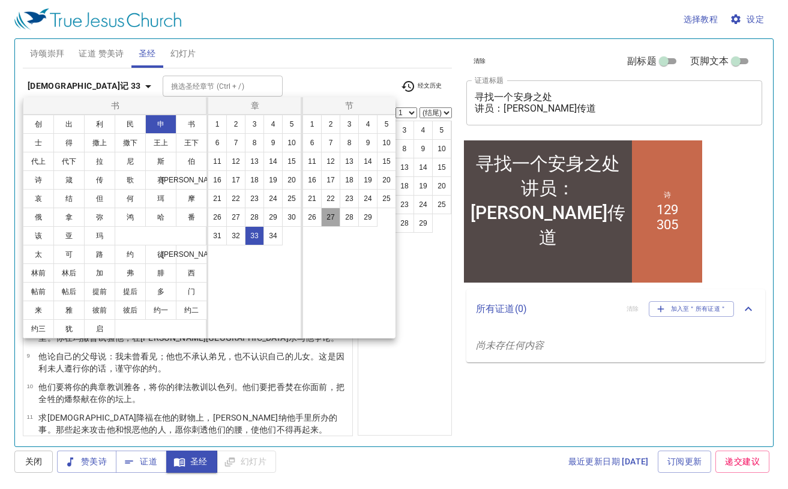
click at [332, 215] on button "27" at bounding box center [330, 217] width 19 height 19
select select "27"
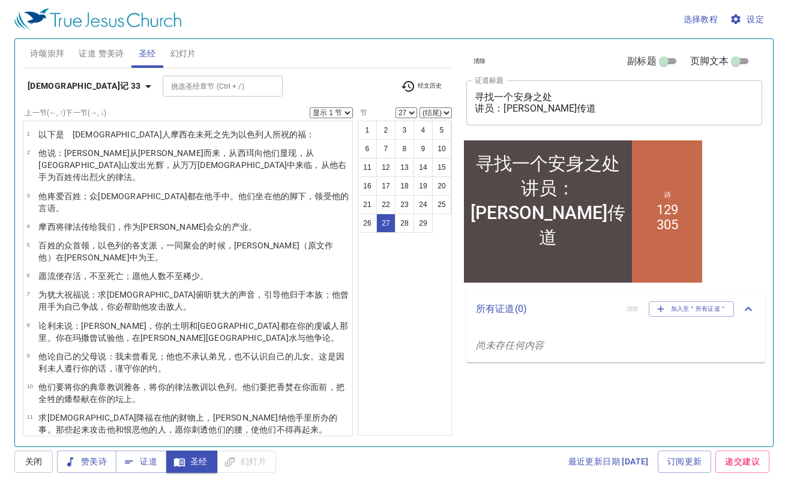
scroll to position [417, 0]
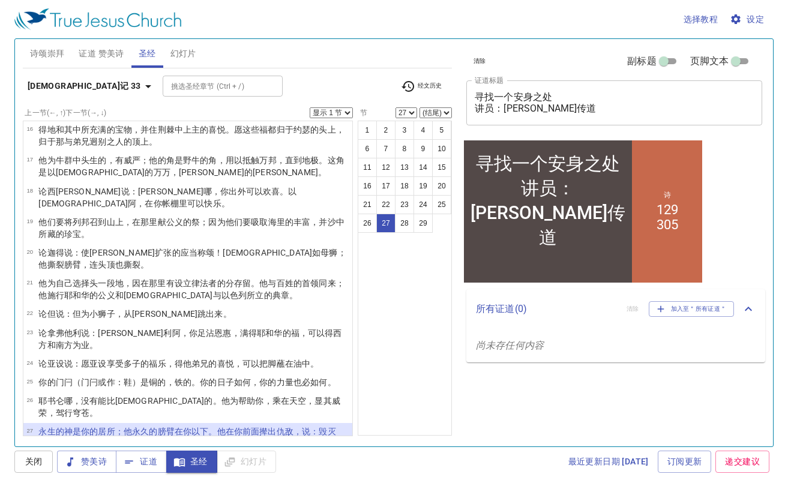
select select "28"
select select "2"
click at [121, 476] on wh3478 "阿，你是有福的 ！谁像你这蒙[DEMOGRAPHIC_DATA] 所拯救 的百姓 呢？他是你的盾牌 ，帮助 你，是你威荣 的刀剑 。你的仇敌 必投降 你；你必…" at bounding box center [193, 487] width 310 height 22
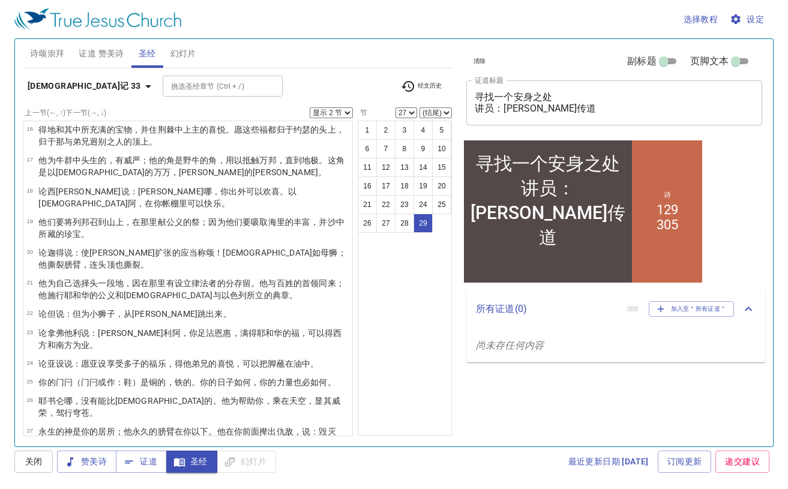
select select "29"
select select
click at [97, 56] on span "证道 赞美诗" at bounding box center [101, 53] width 45 height 15
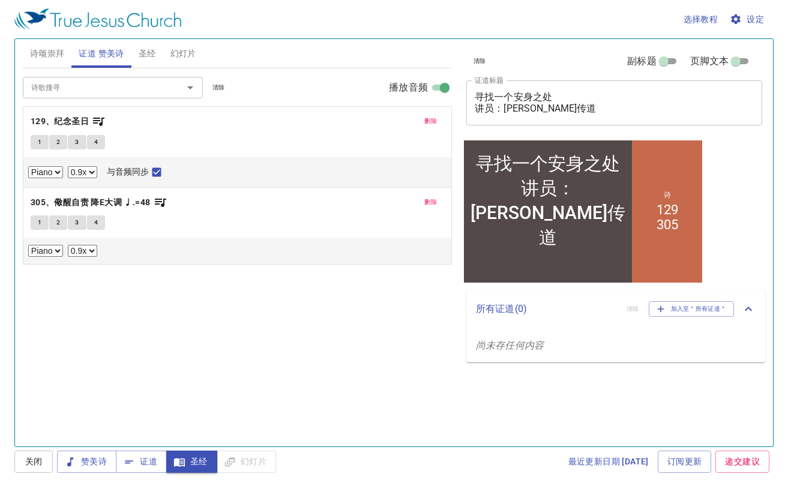
click at [40, 215] on button "1" at bounding box center [40, 222] width 18 height 14
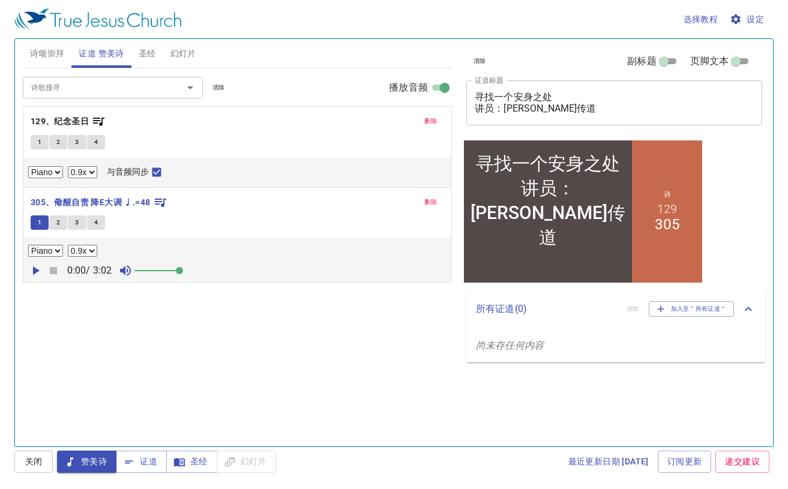
click at [37, 268] on icon "button" at bounding box center [36, 270] width 7 height 8
click at [37, 268] on icon "button" at bounding box center [35, 270] width 7 height 8
click at [35, 141] on button "1" at bounding box center [40, 142] width 18 height 14
checkbox input "false"
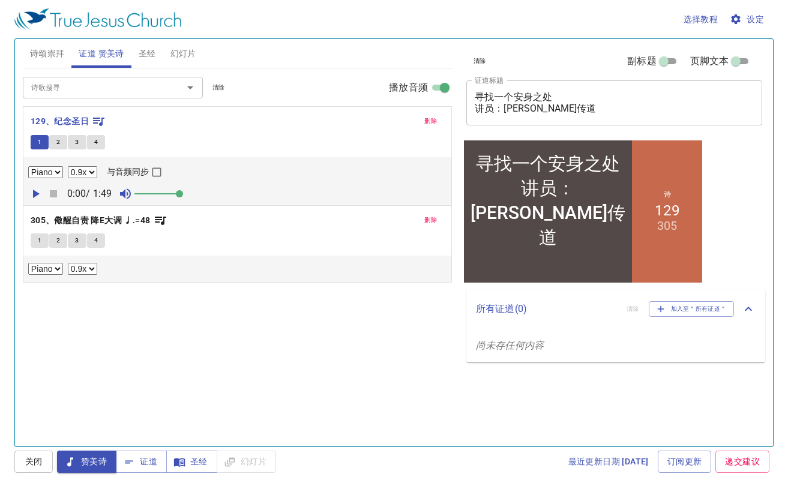
click at [37, 191] on icon "button" at bounding box center [36, 194] width 7 height 8
drag, startPoint x: 181, startPoint y: 194, endPoint x: 156, endPoint y: 194, distance: 24.6
click at [156, 194] on span at bounding box center [152, 193] width 7 height 7
click at [38, 244] on span "1" at bounding box center [40, 240] width 4 height 11
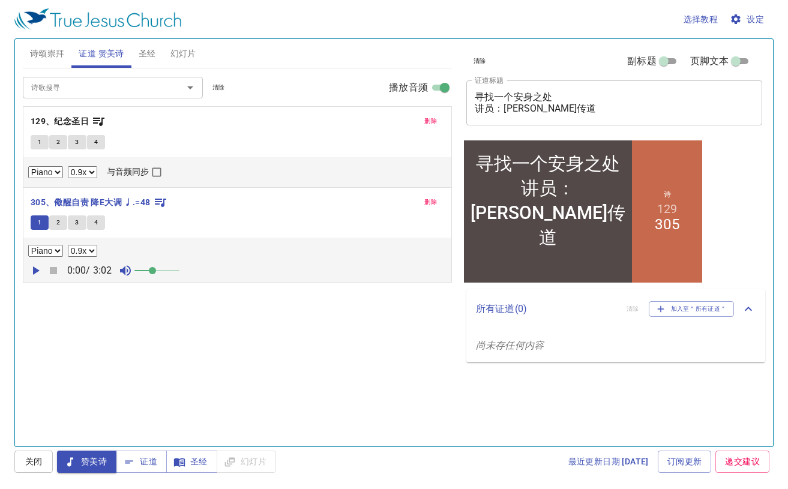
click at [34, 267] on icon "button" at bounding box center [36, 270] width 7 height 8
drag, startPoint x: 154, startPoint y: 267, endPoint x: 139, endPoint y: 267, distance: 14.4
click at [139, 267] on span at bounding box center [139, 270] width 7 height 7
click at [56, 267] on icon "button" at bounding box center [53, 270] width 7 height 7
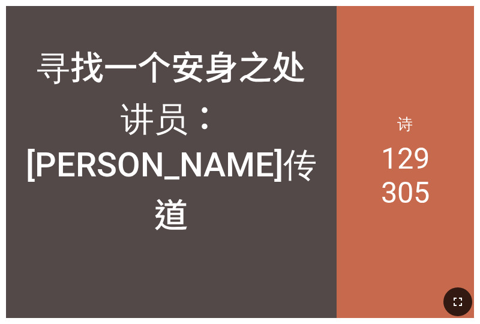
click at [448, 306] on button "button" at bounding box center [457, 301] width 29 height 29
